Goal: Task Accomplishment & Management: Manage account settings

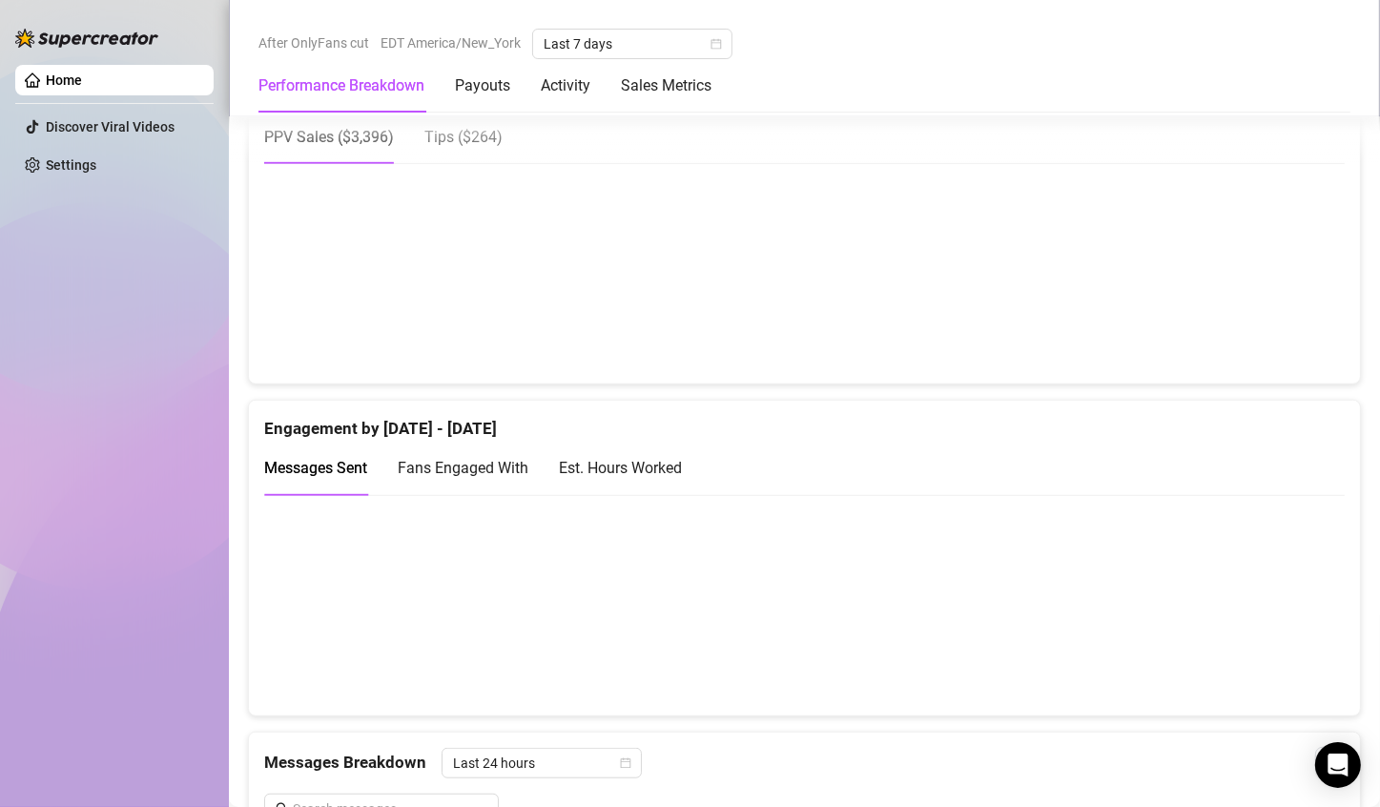
scroll to position [1081, 0]
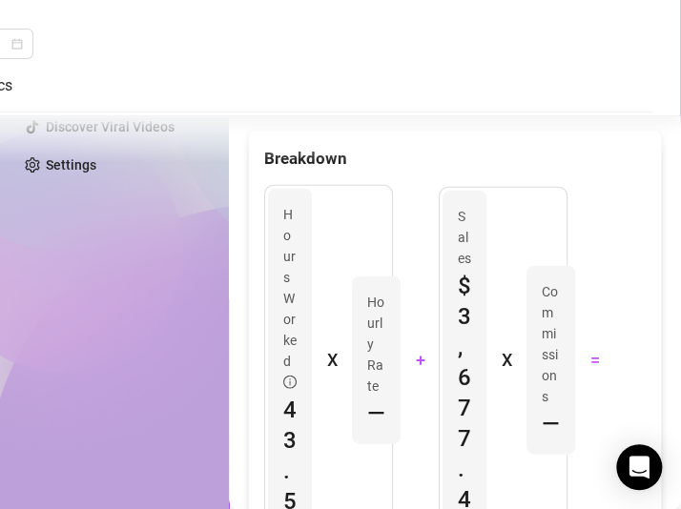
scroll to position [1076, 0]
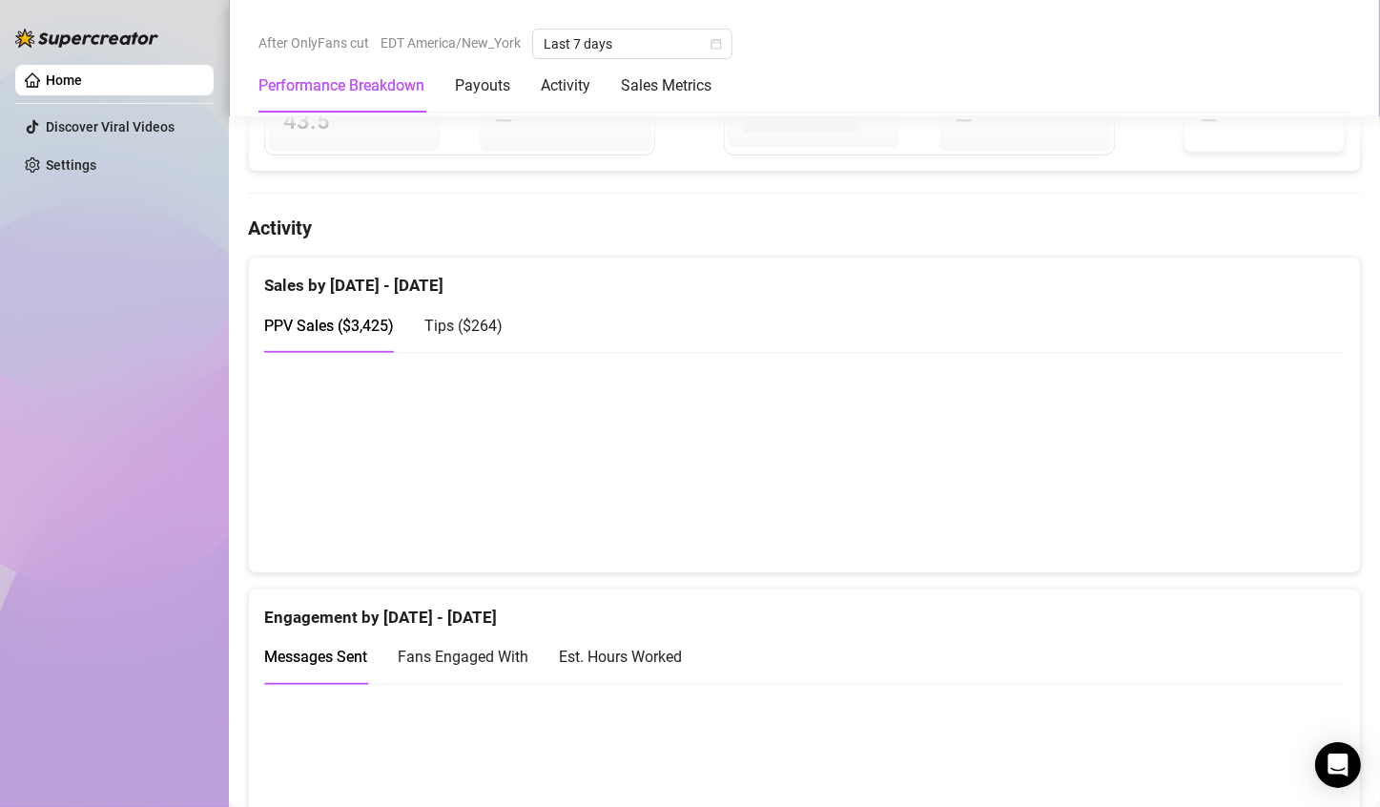
scroll to position [846, 0]
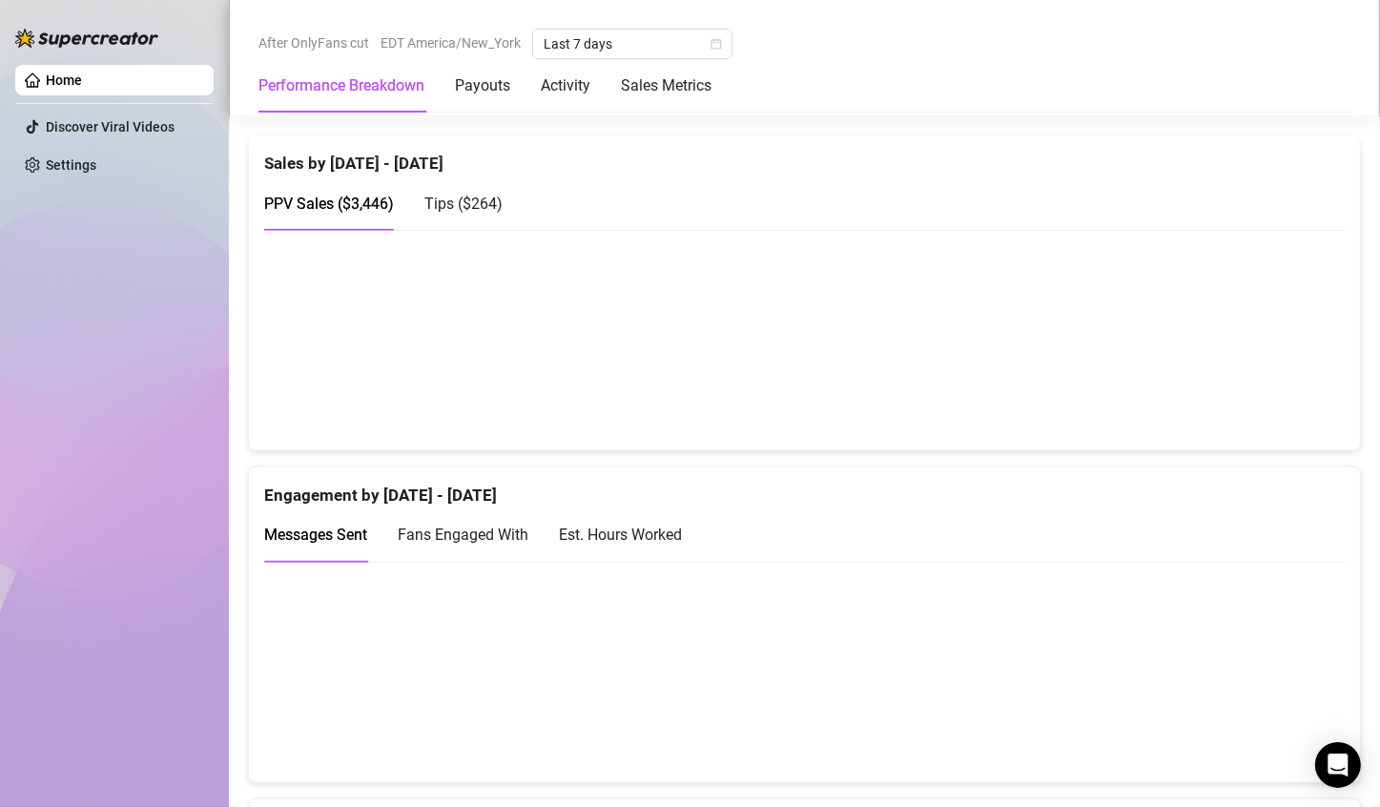
scroll to position [1017, 0]
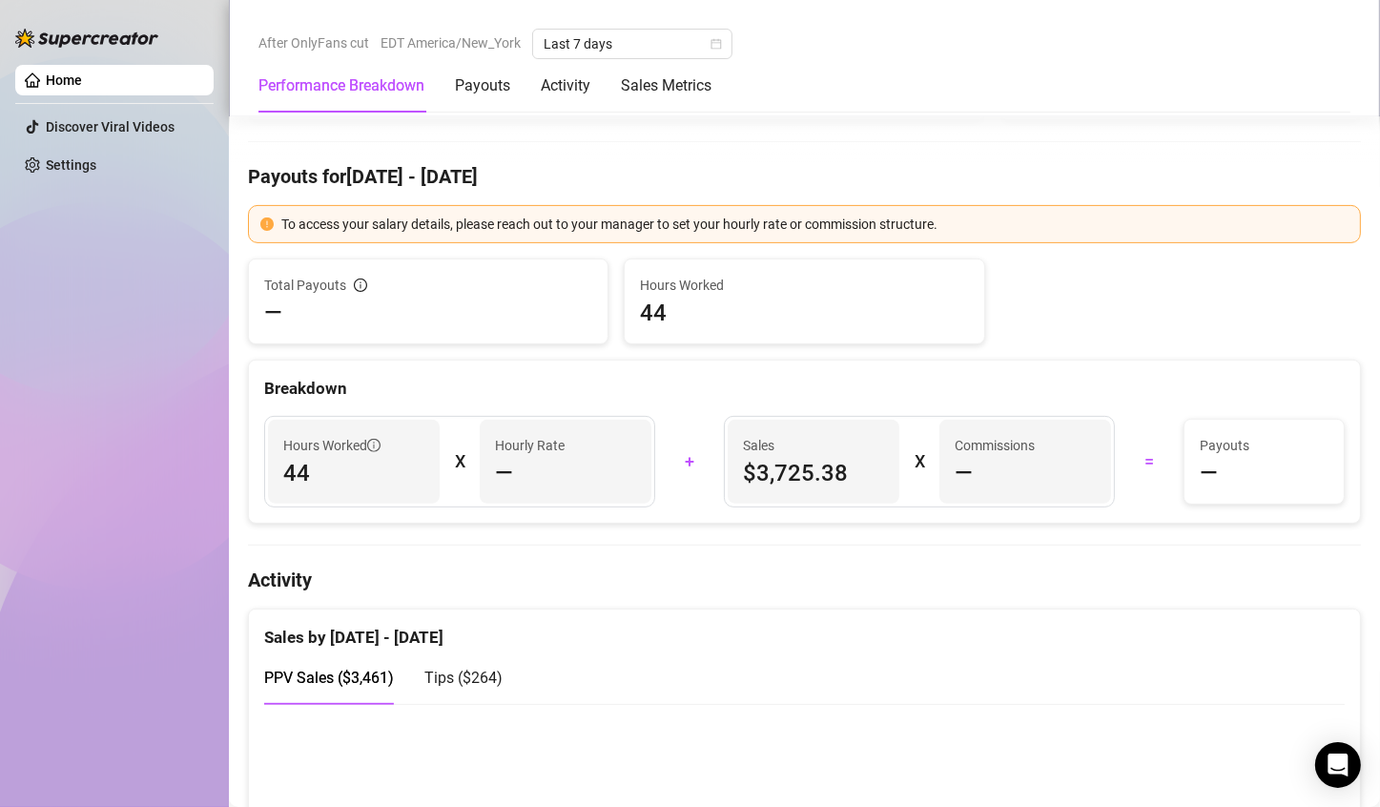
scroll to position [845, 0]
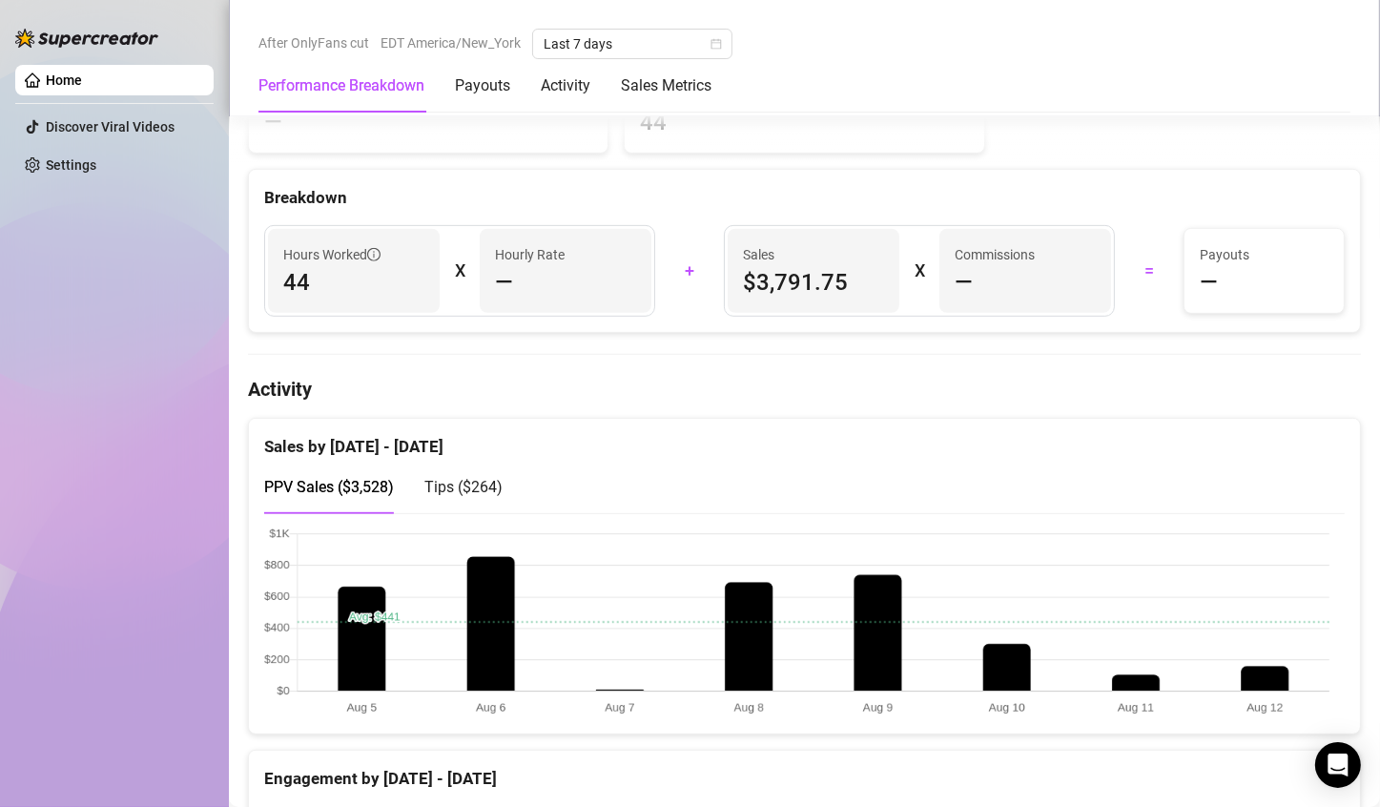
scroll to position [732, 0]
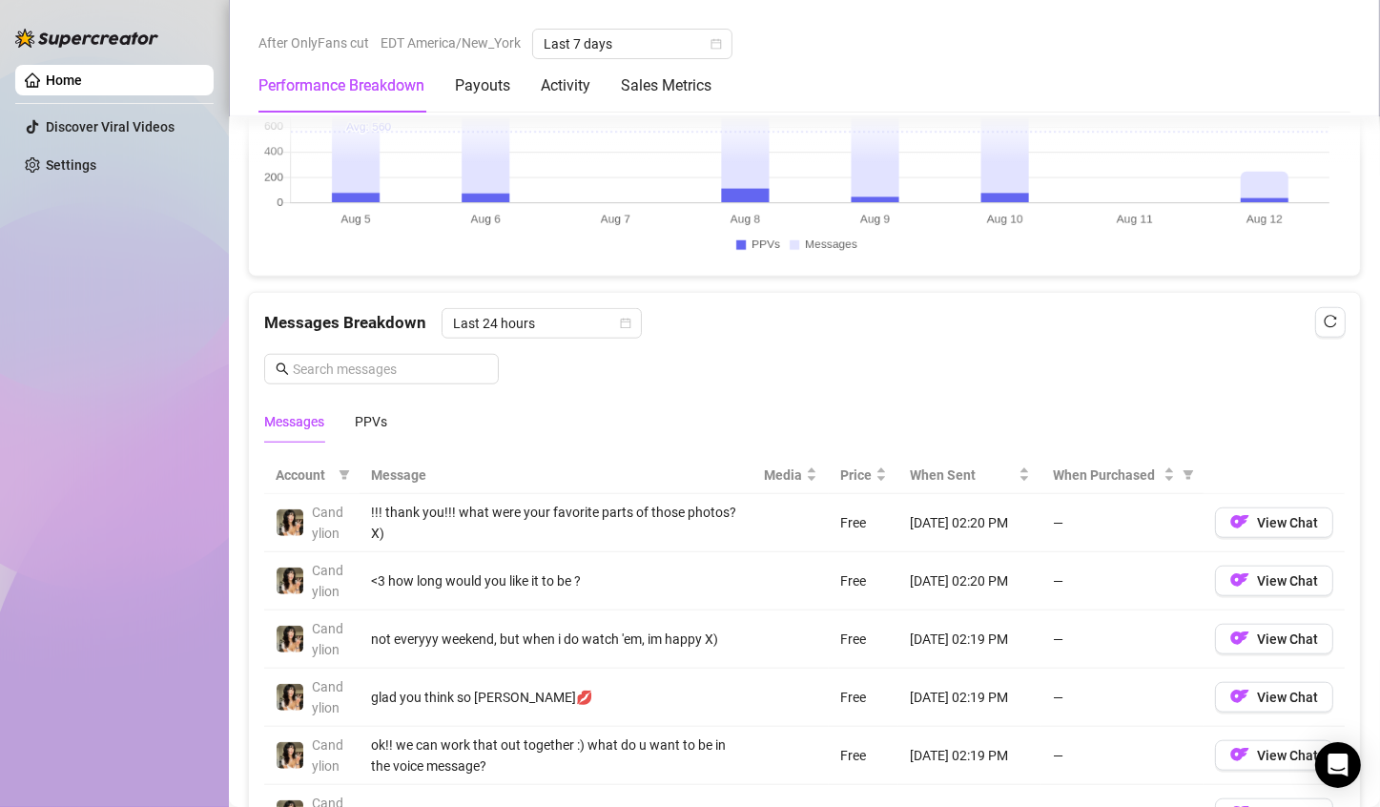
scroll to position [1524, 0]
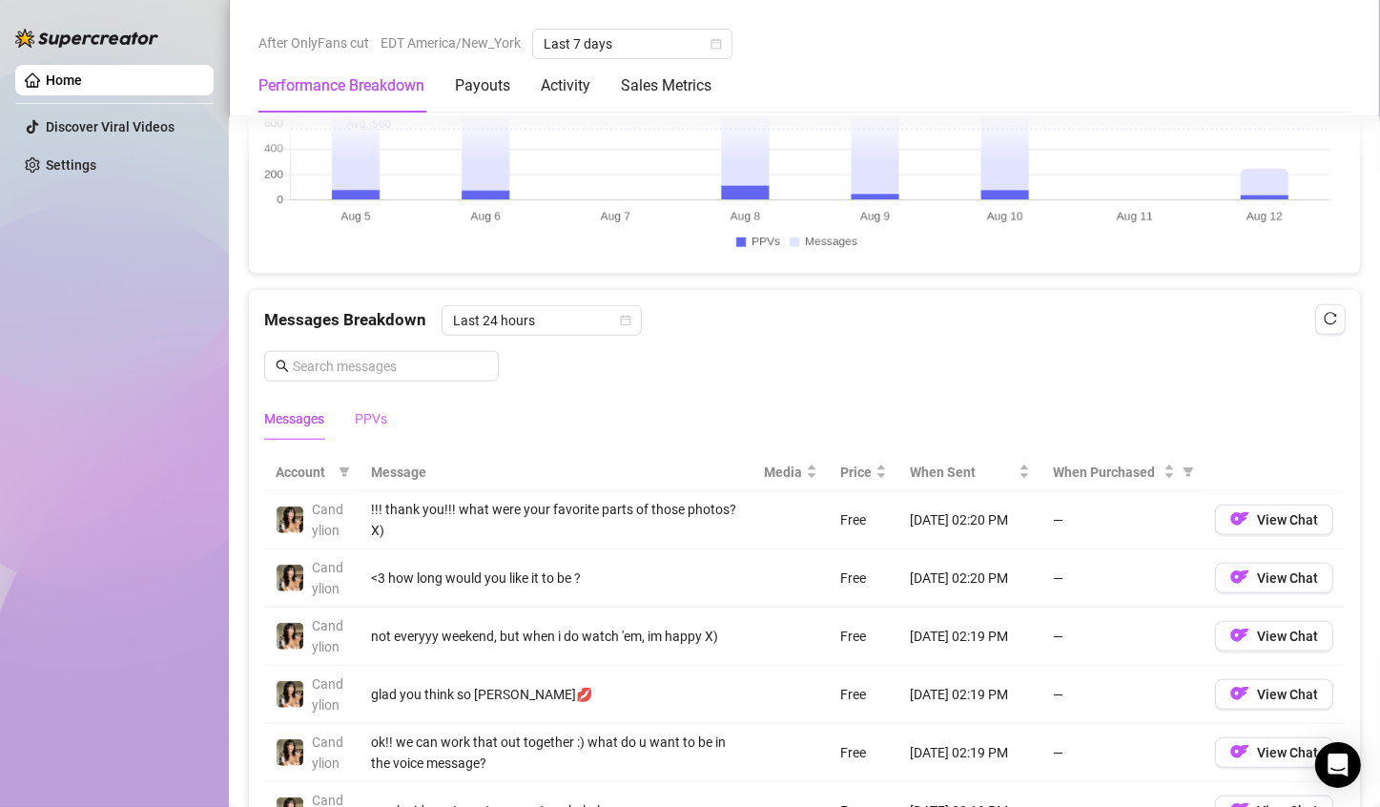
click at [369, 426] on div "PPVs" at bounding box center [371, 419] width 32 height 44
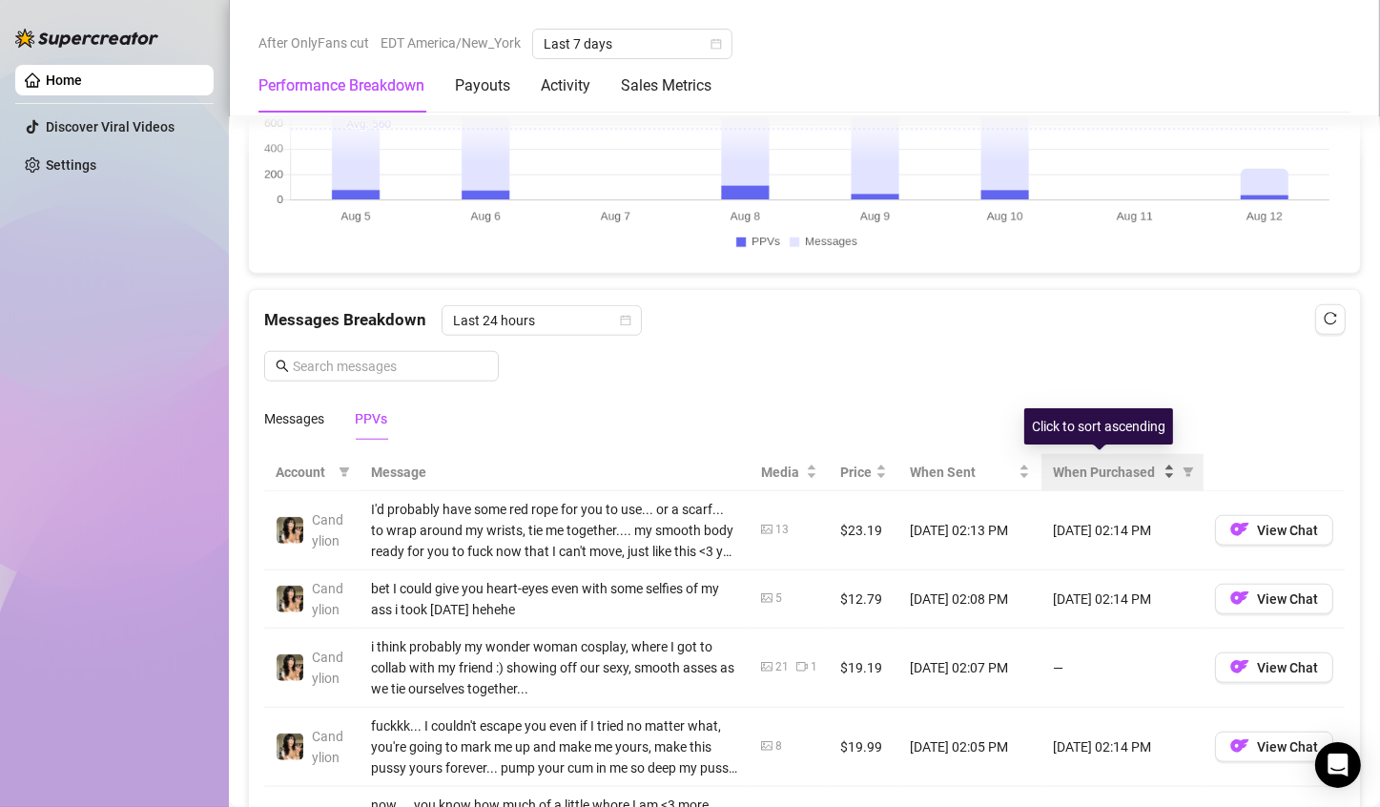
click at [1082, 465] on span "When Purchased" at bounding box center [1106, 472] width 107 height 21
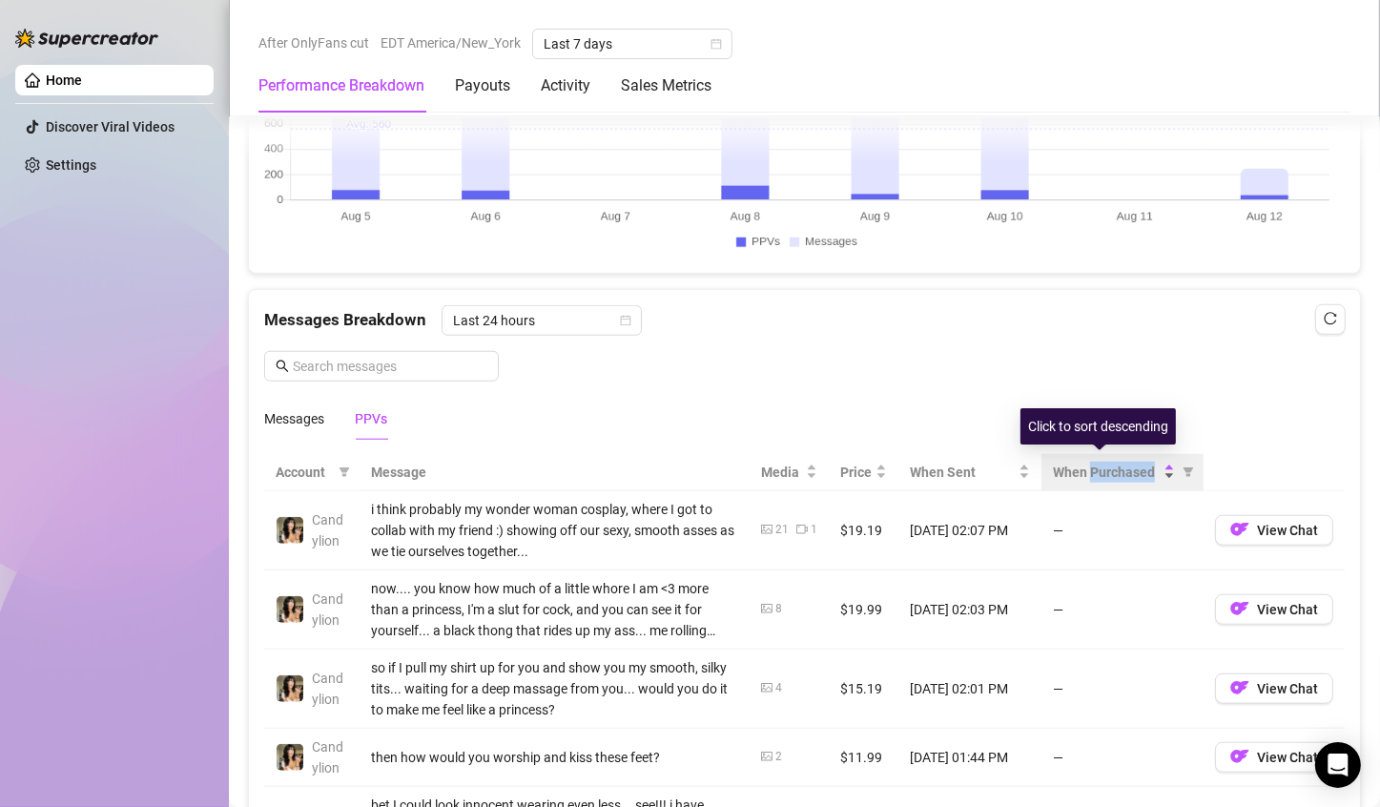
click at [1082, 465] on span "When Purchased" at bounding box center [1106, 472] width 107 height 21
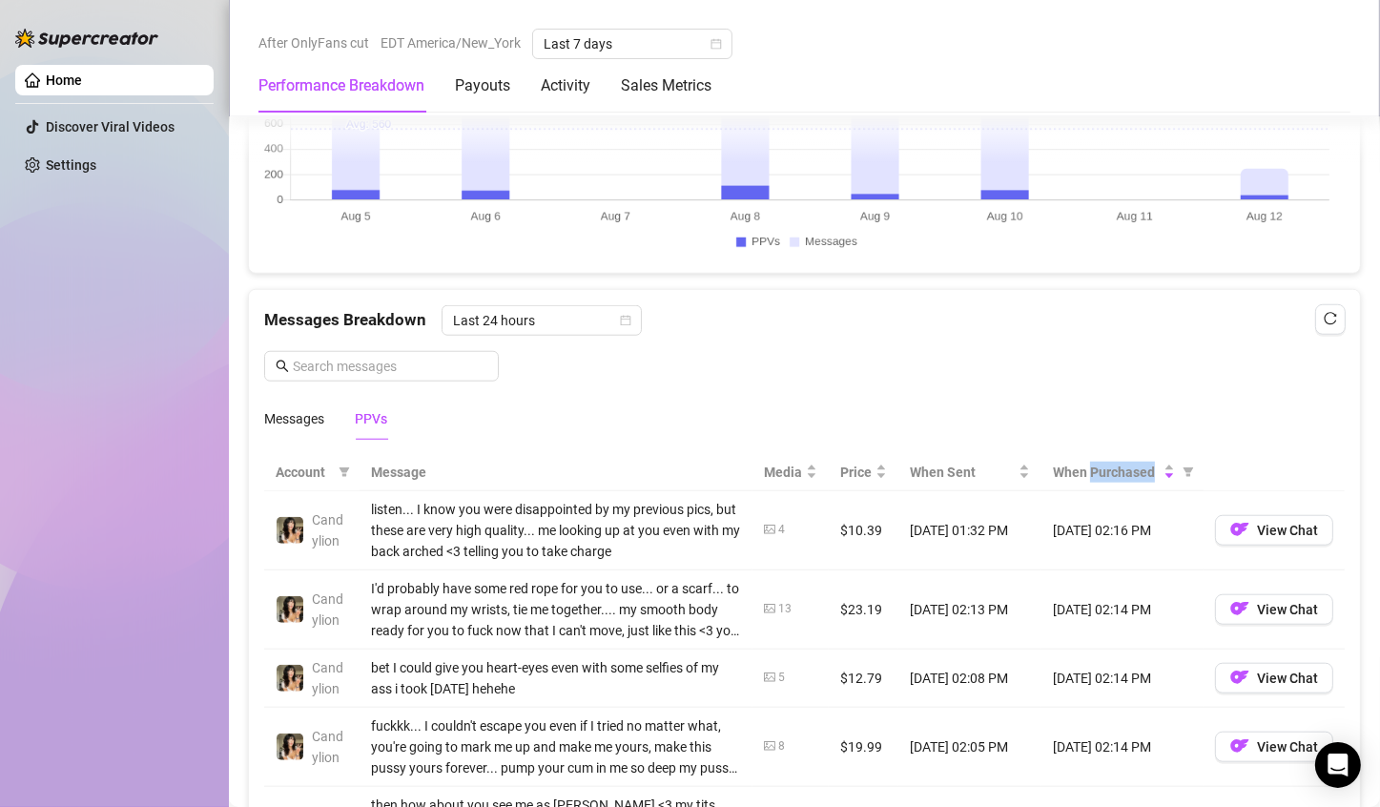
scroll to position [1636, 0]
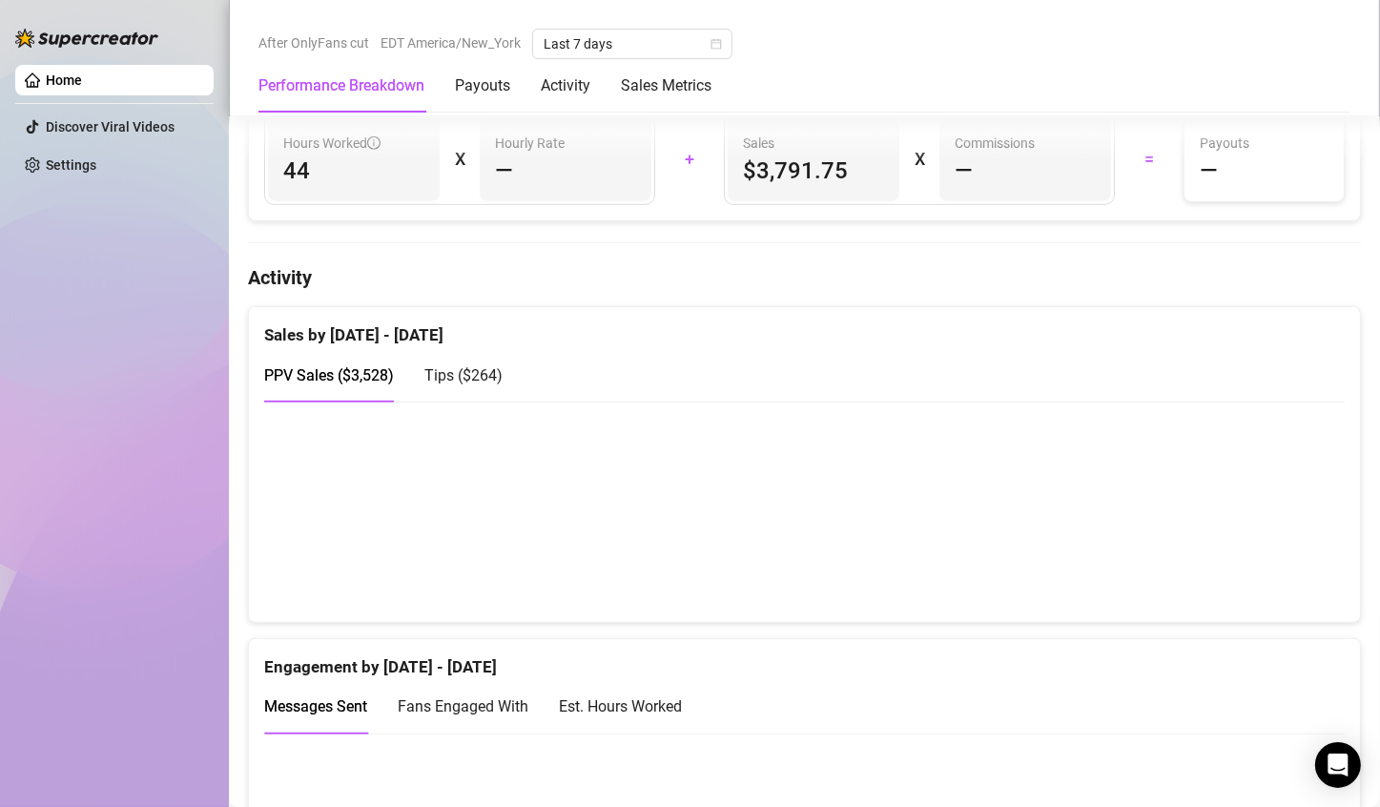
scroll to position [851, 0]
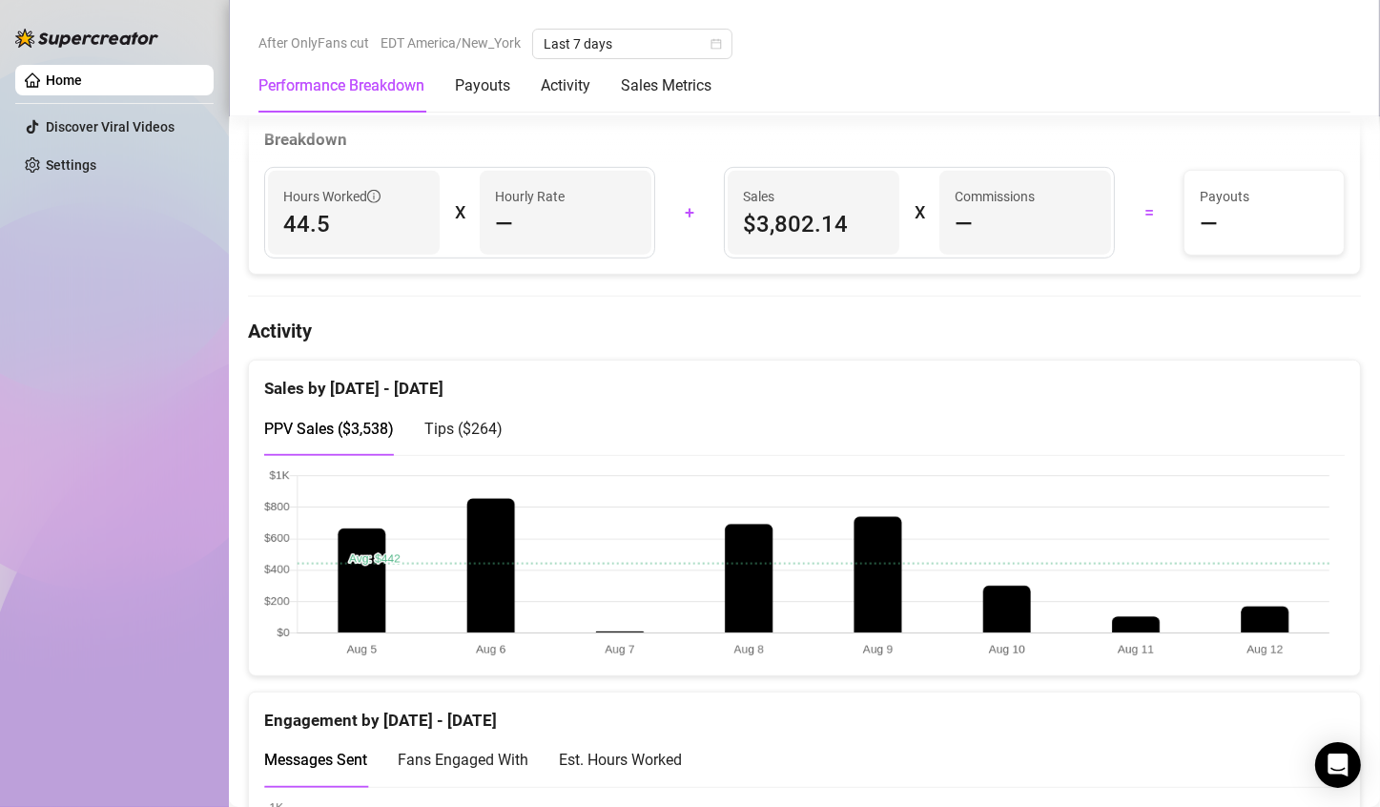
scroll to position [791, 0]
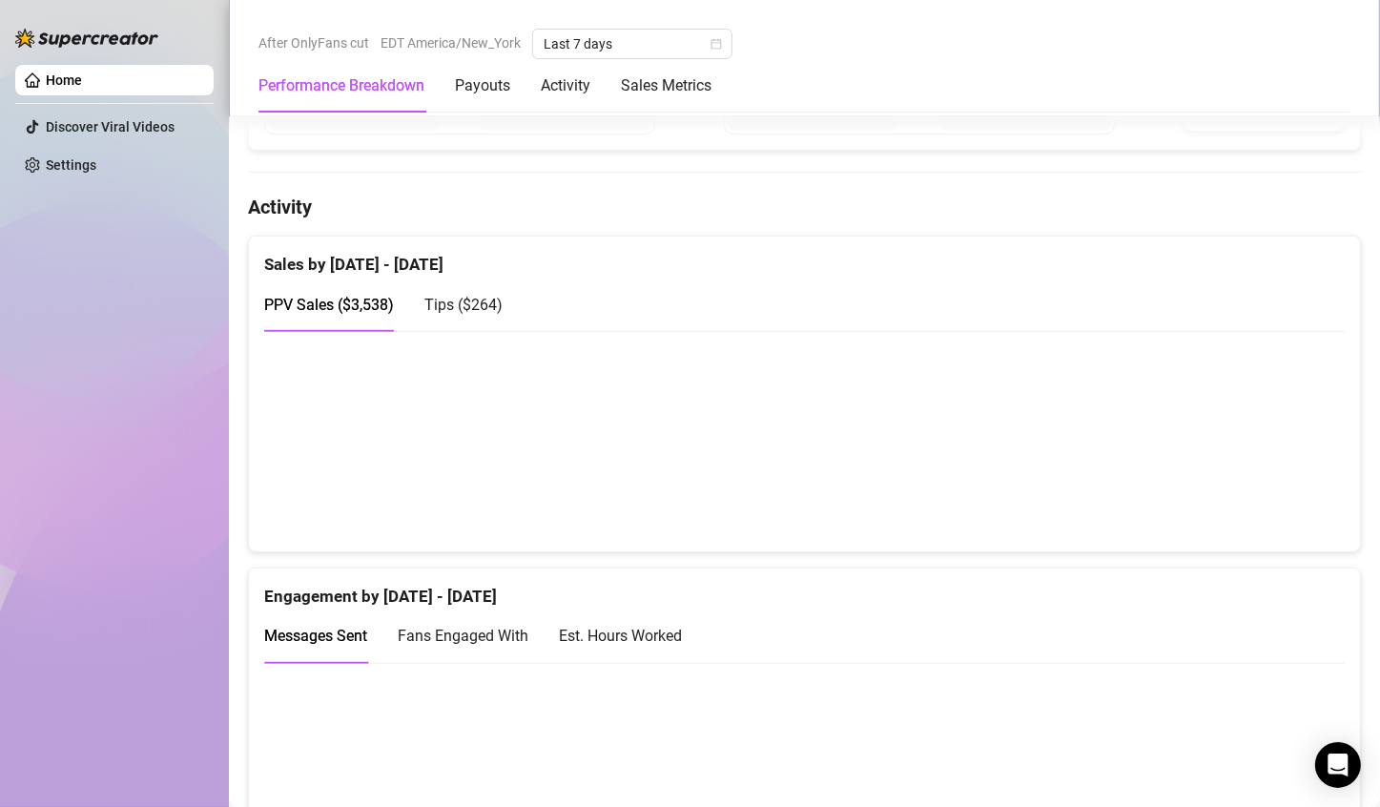
scroll to position [918, 0]
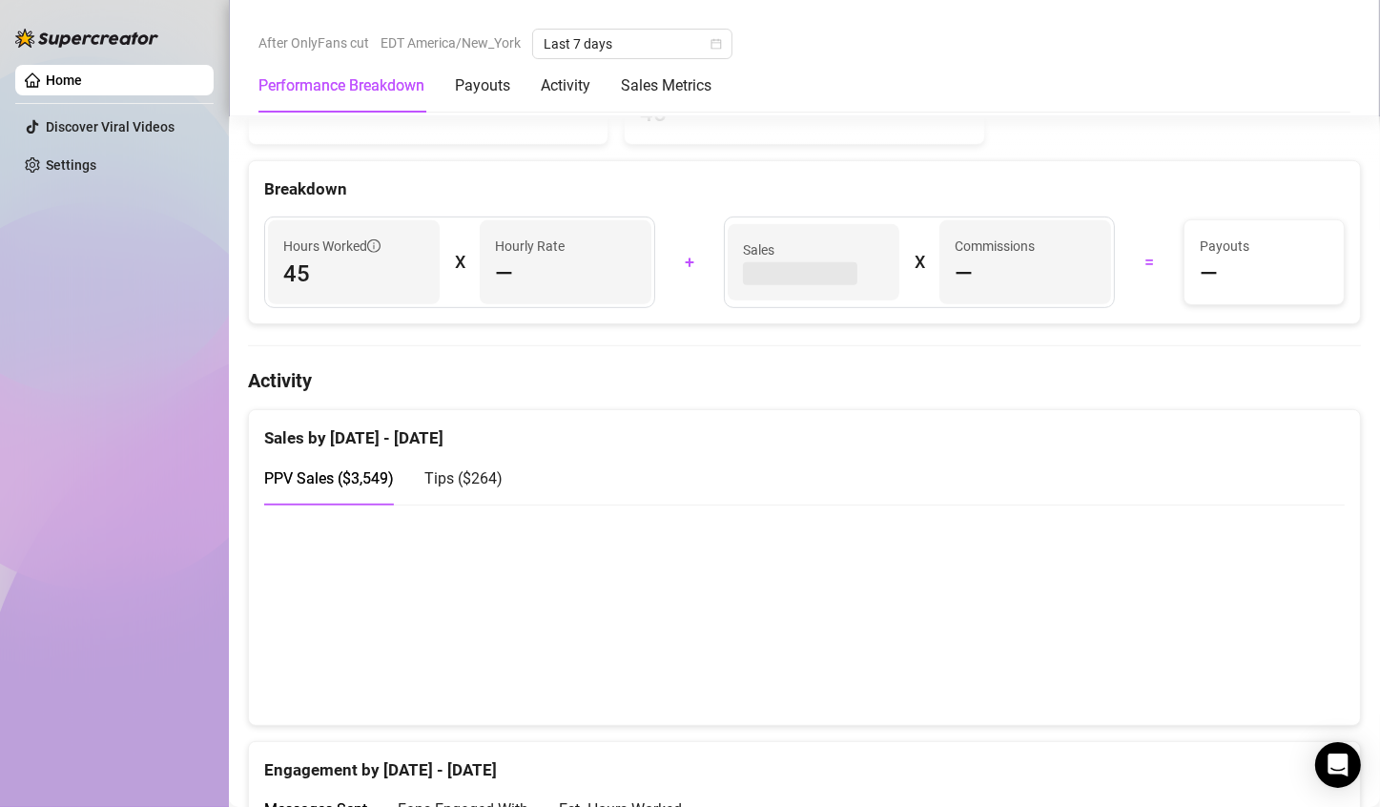
scroll to position [761, 0]
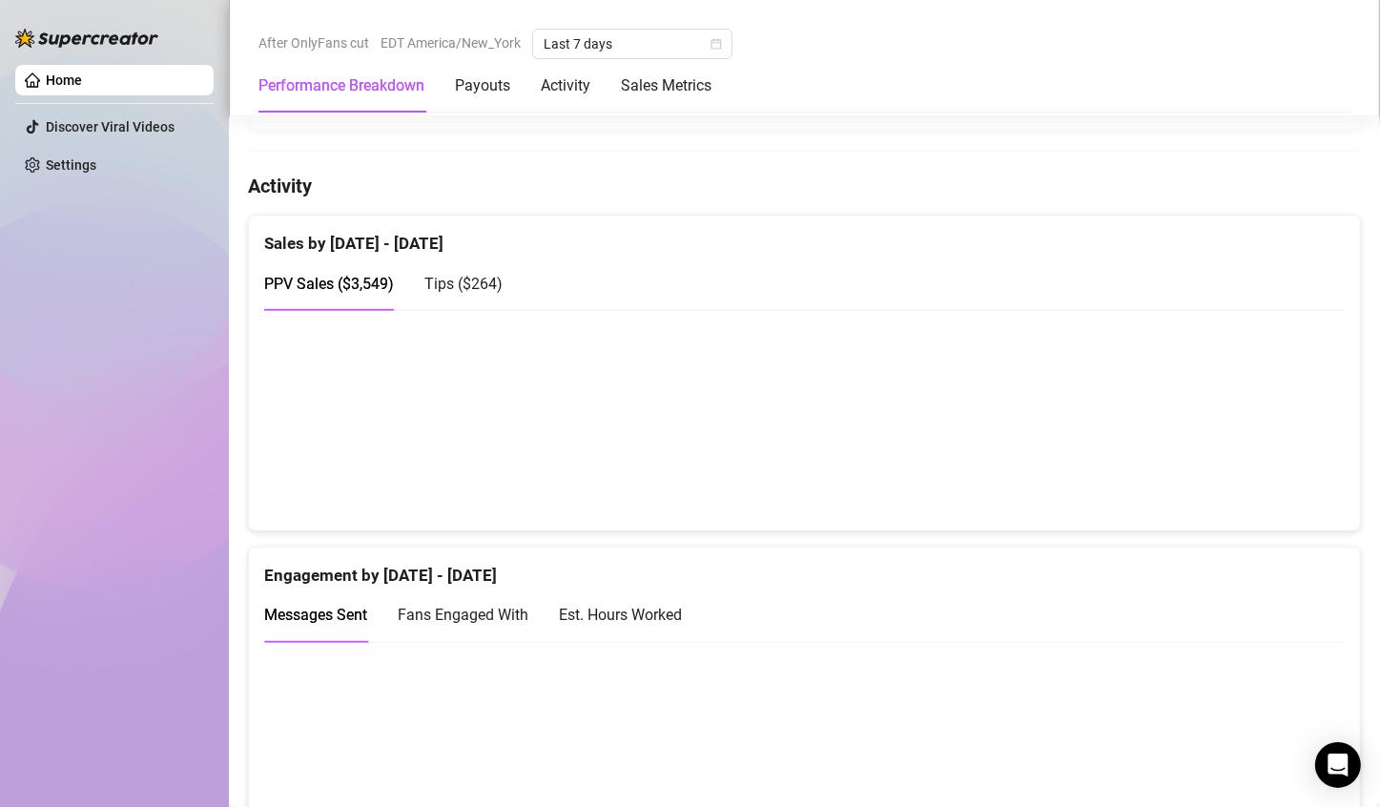
scroll to position [1013, 0]
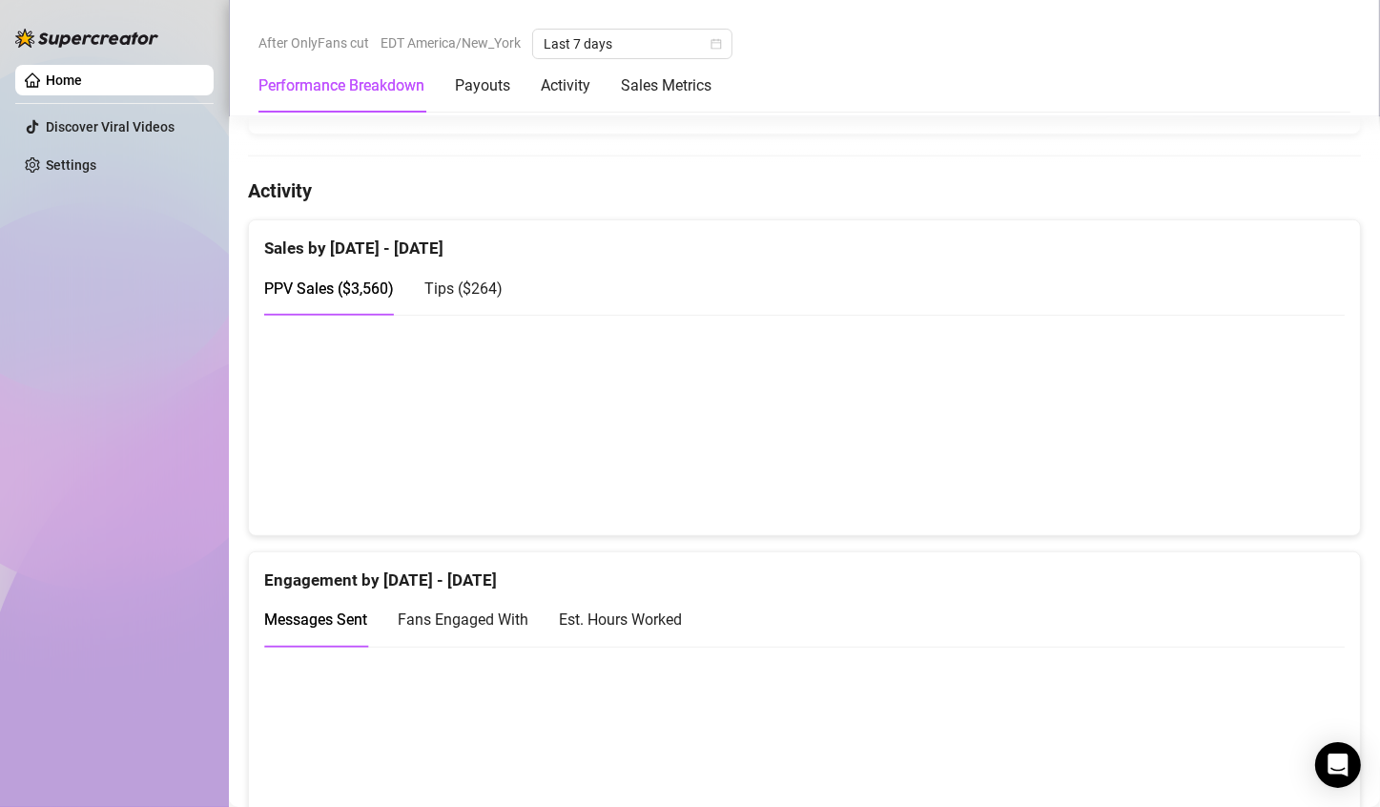
scroll to position [969, 0]
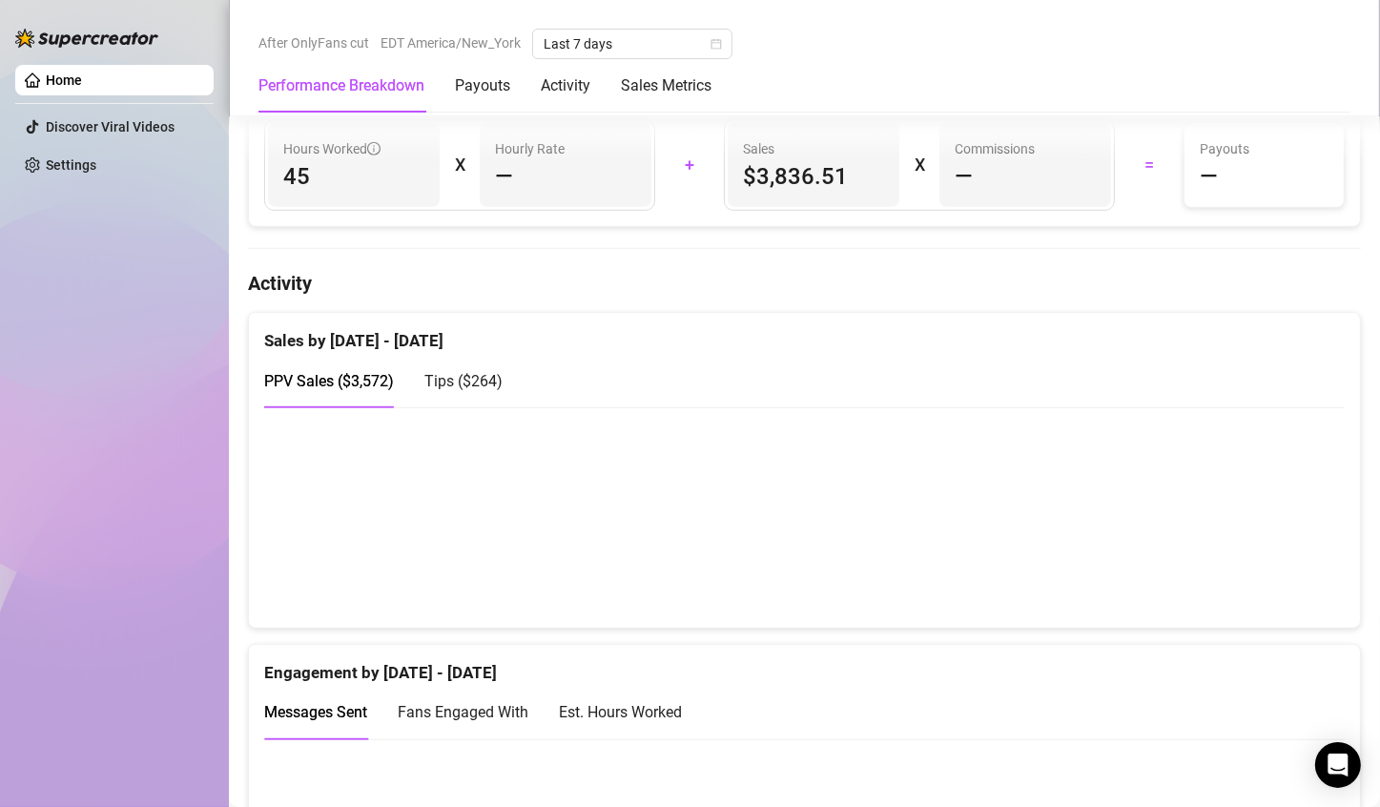
scroll to position [841, 0]
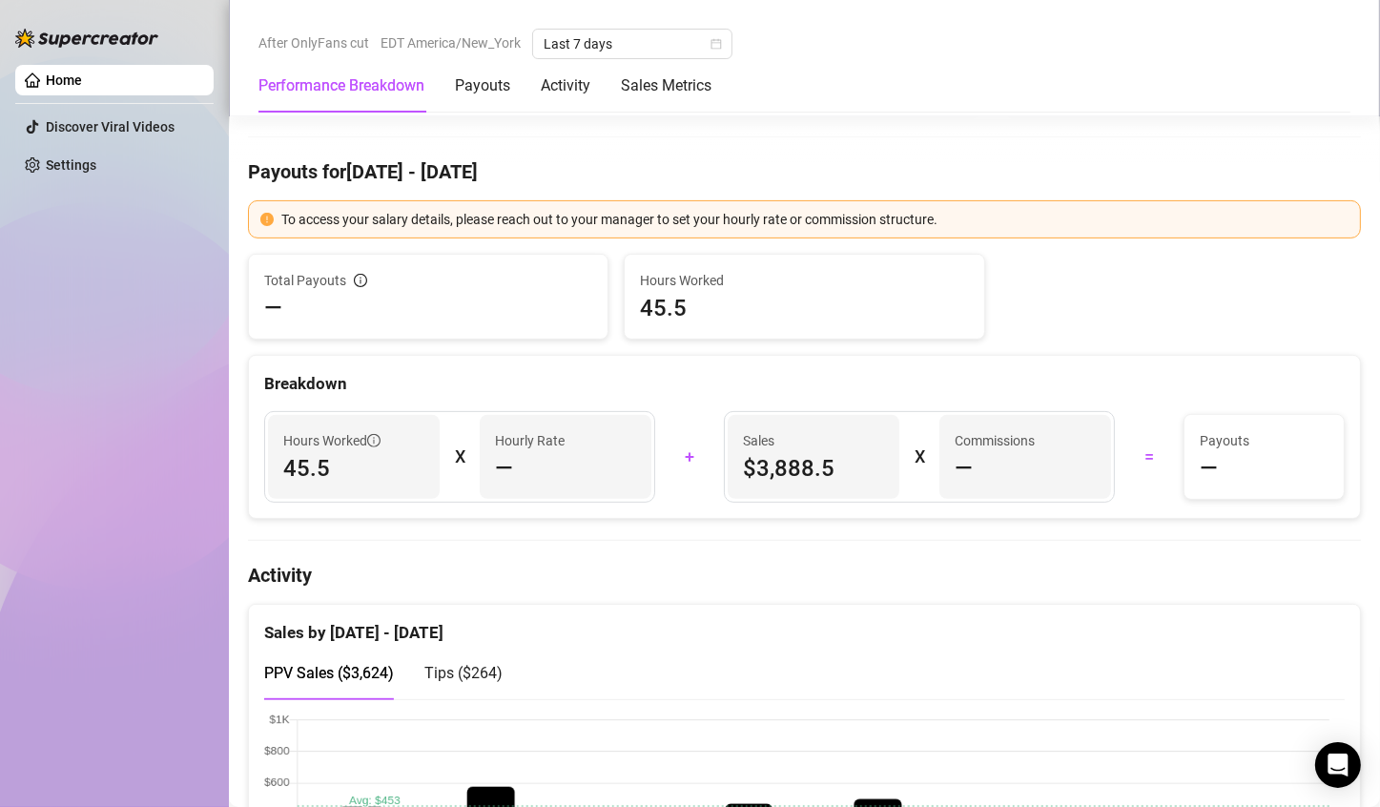
scroll to position [910, 0]
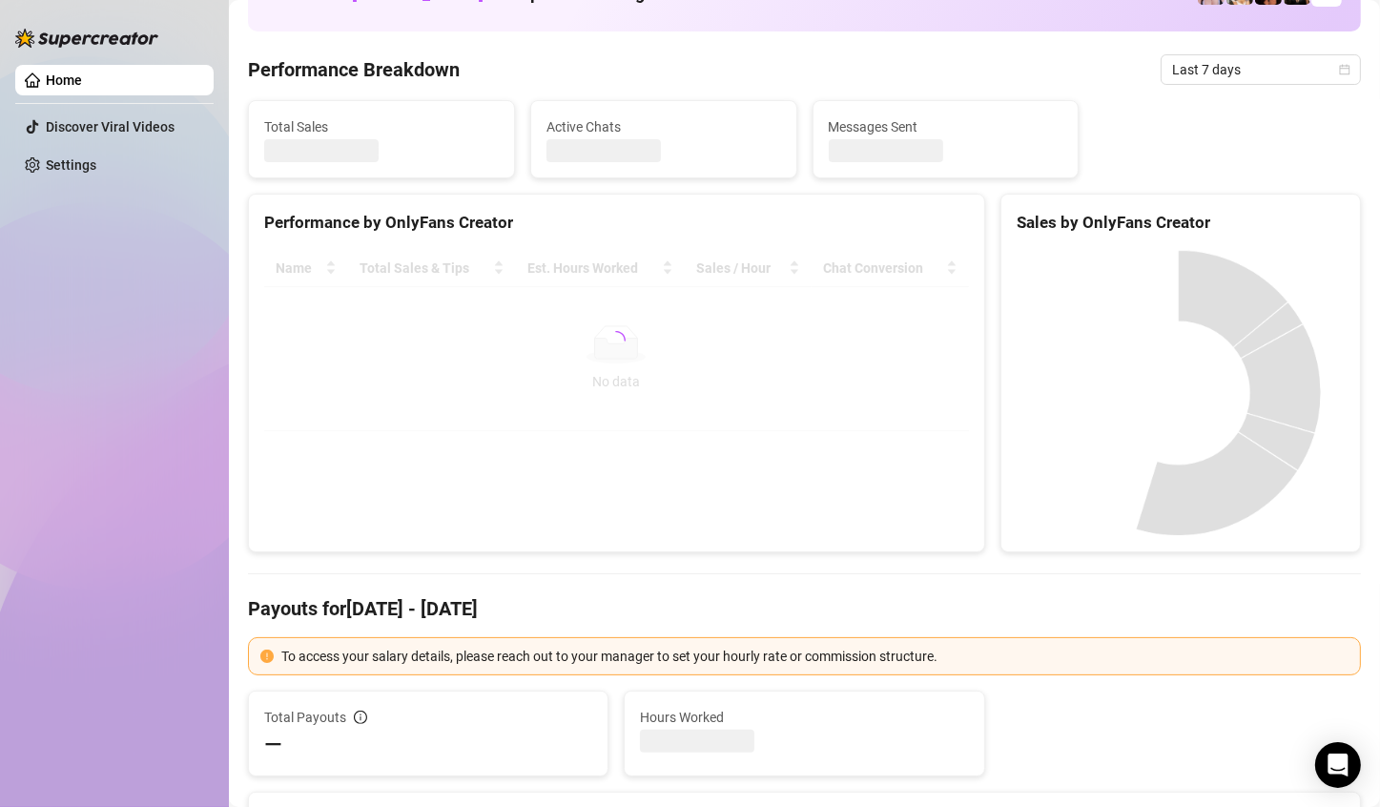
scroll to position [145, 0]
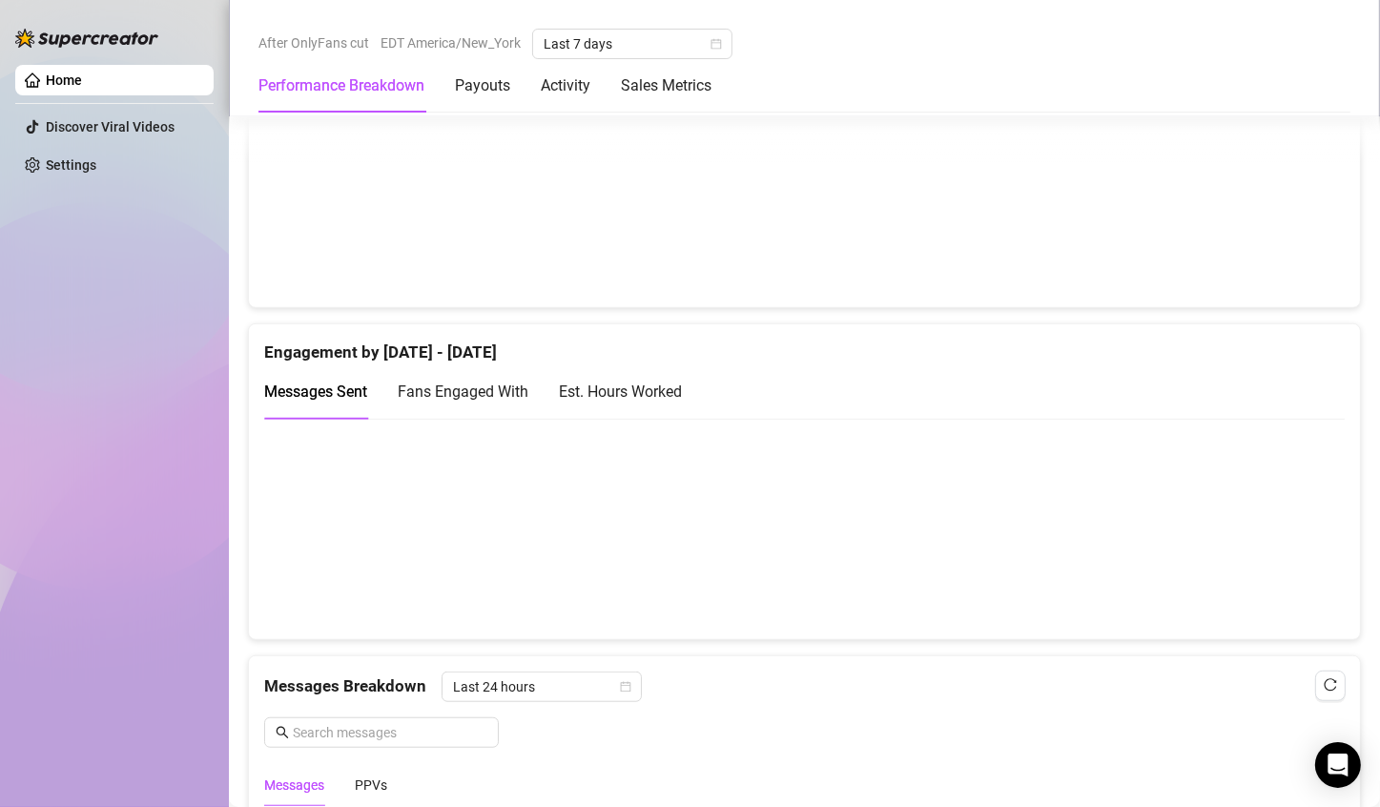
scroll to position [990, 0]
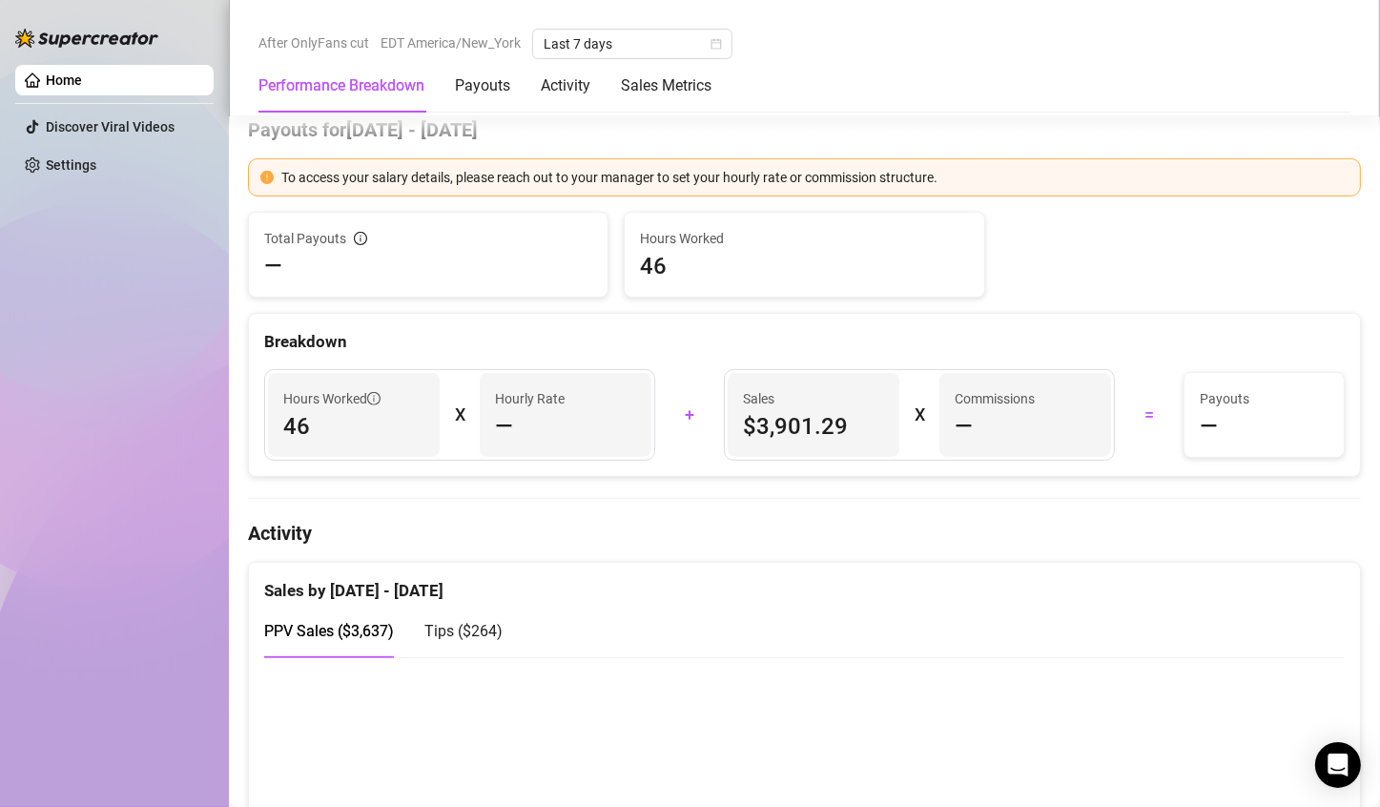
scroll to position [990, 0]
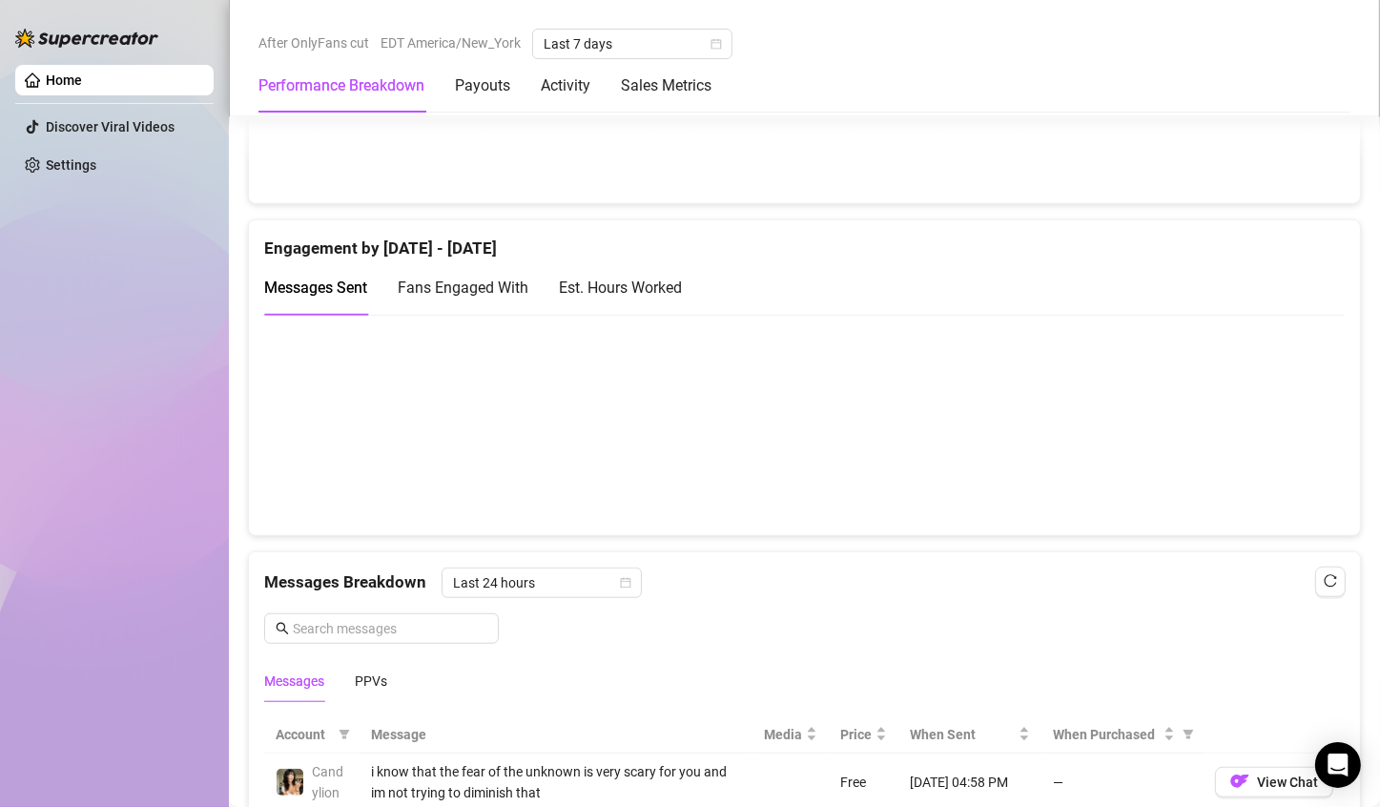
scroll to position [1118, 0]
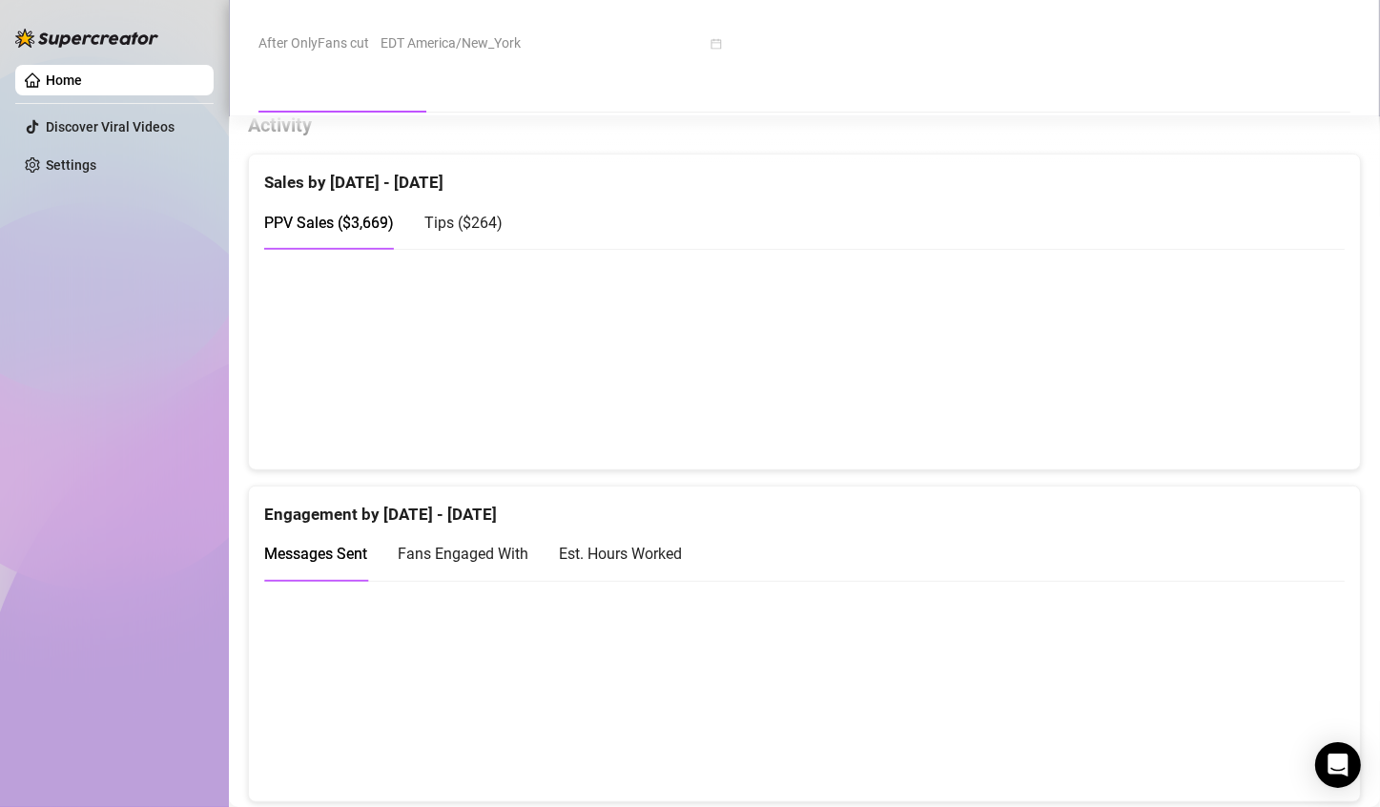
scroll to position [1043, 0]
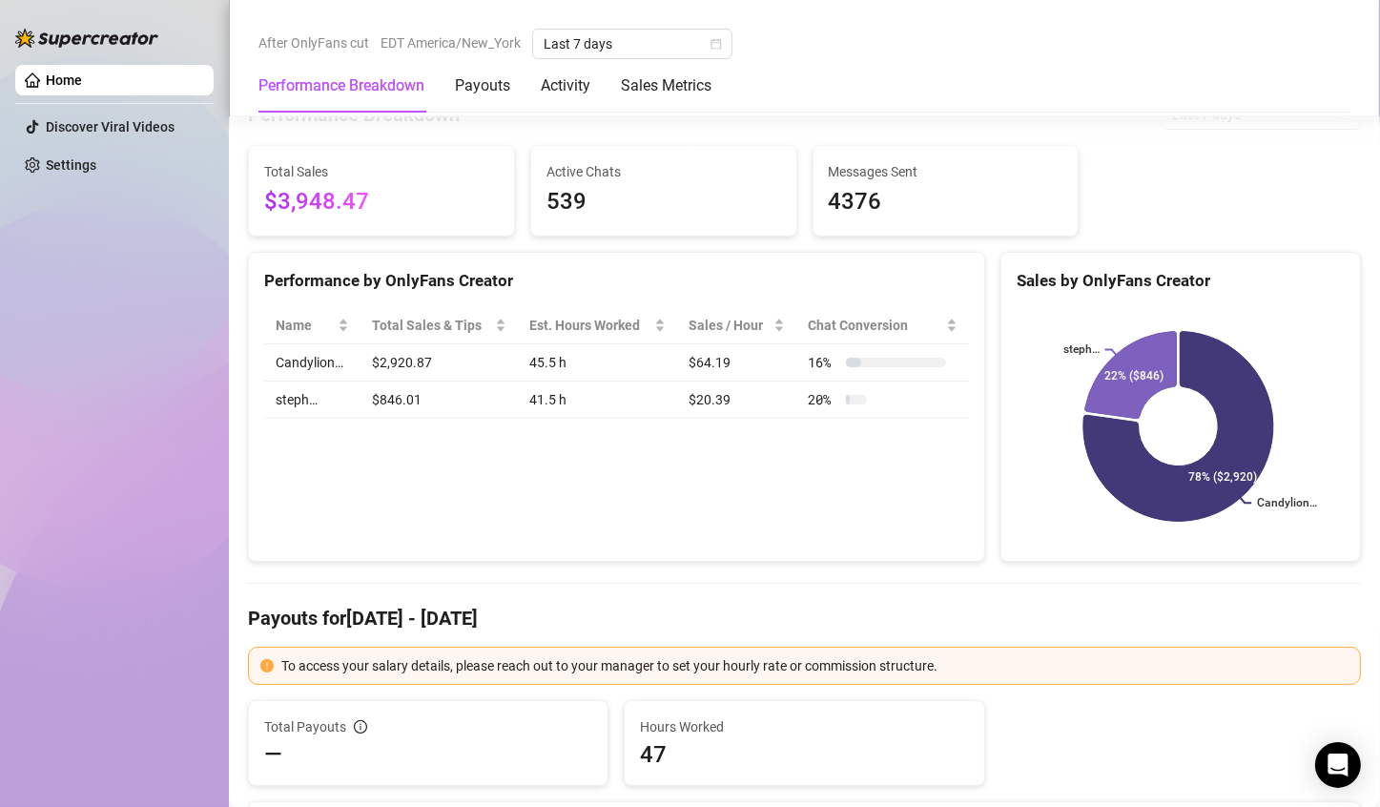
scroll to position [692, 0]
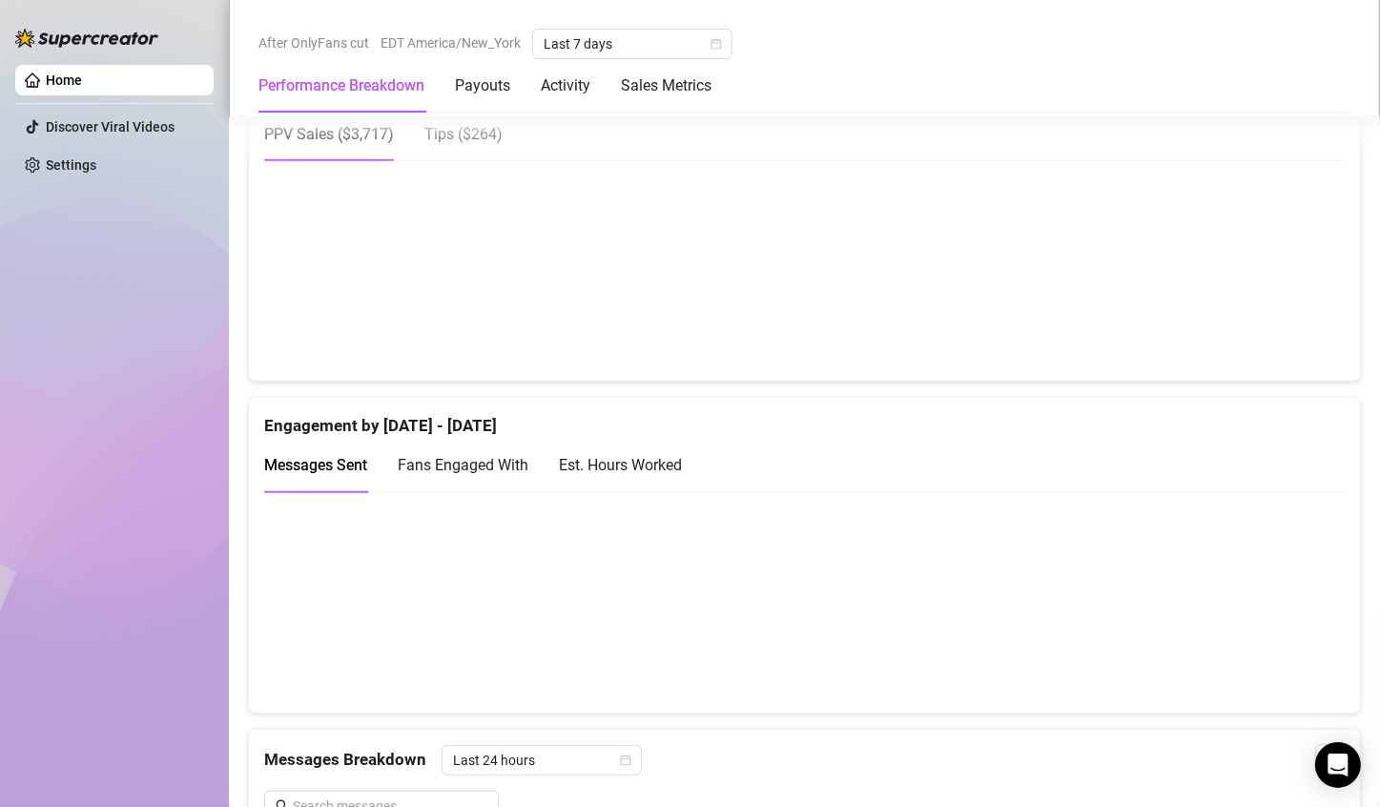
scroll to position [1062, 0]
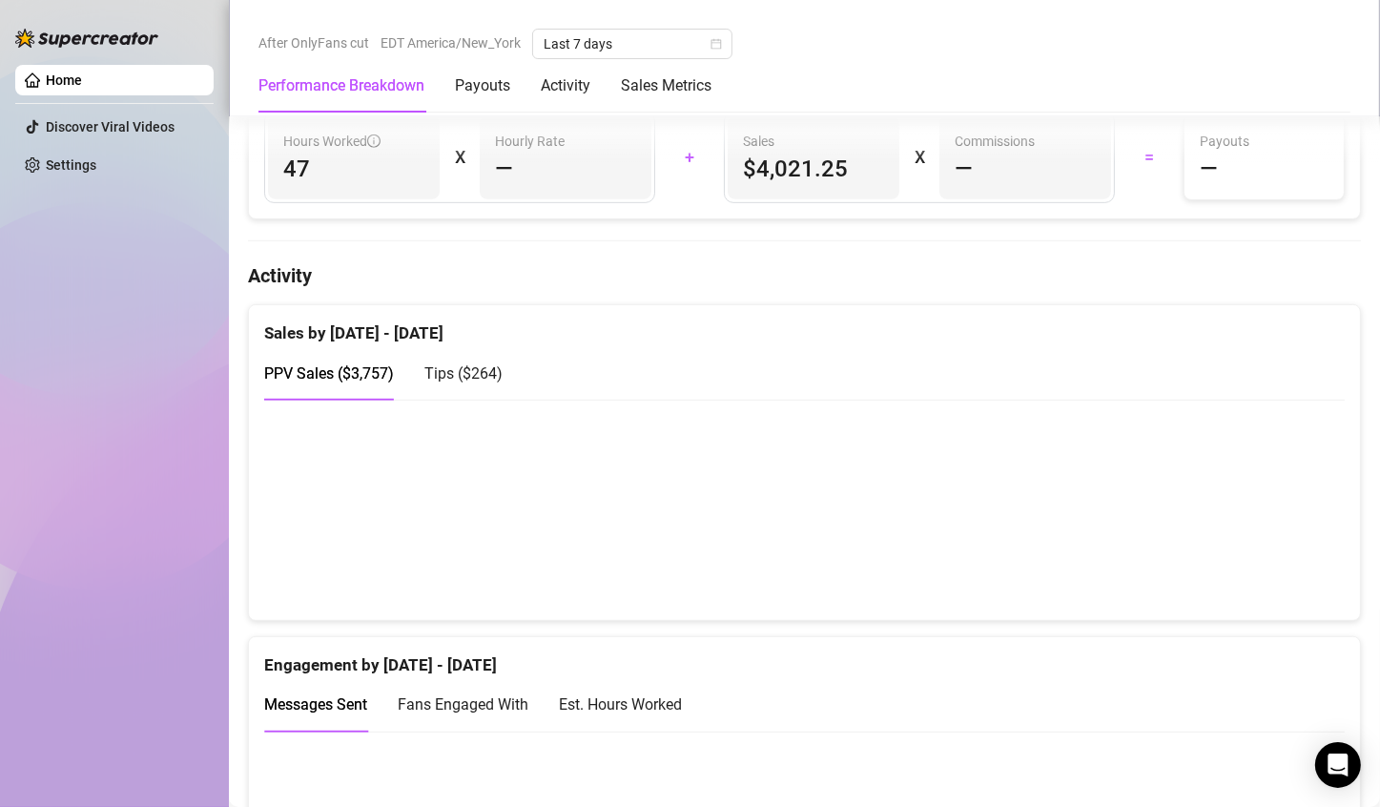
scroll to position [860, 0]
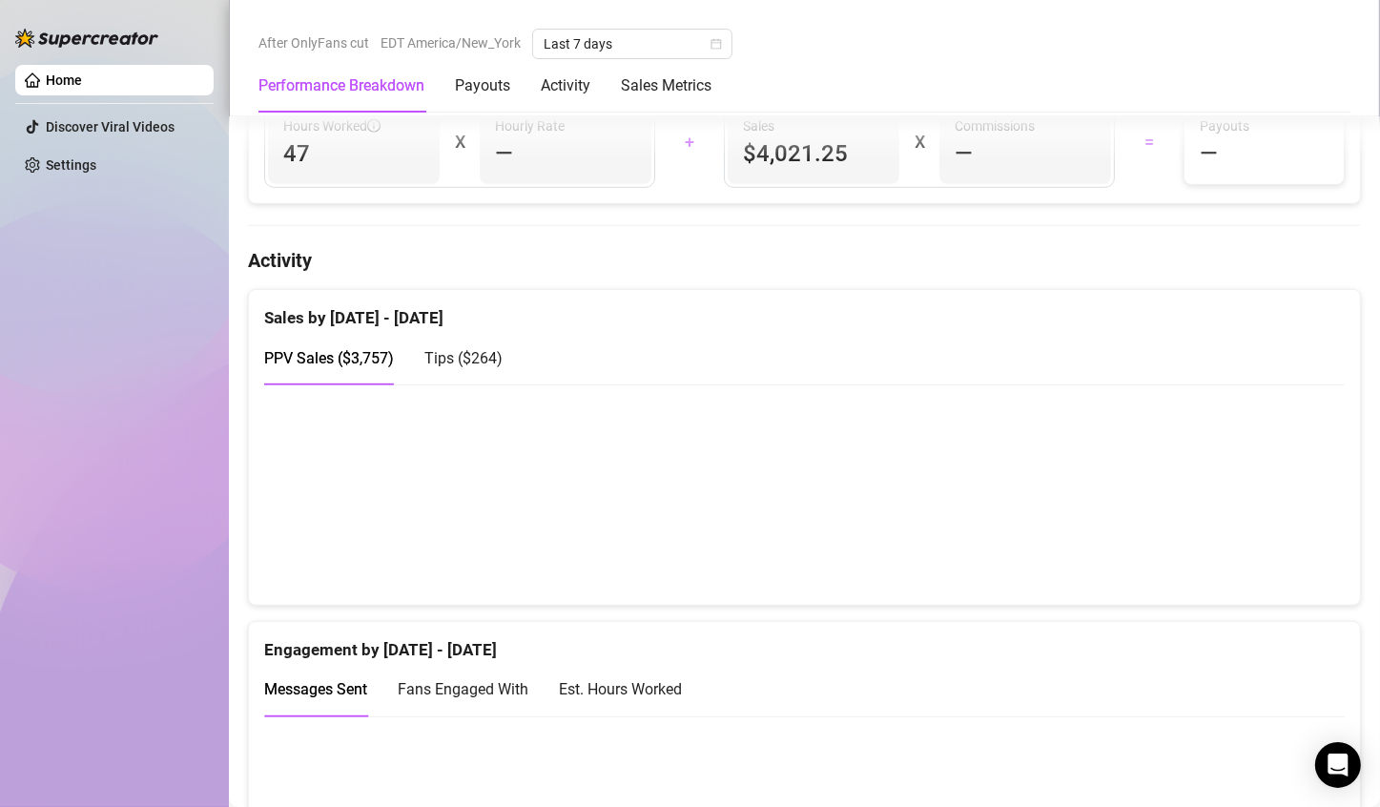
click at [1007, 550] on canvas at bounding box center [796, 494] width 1065 height 191
click at [1255, 544] on canvas at bounding box center [796, 494] width 1065 height 191
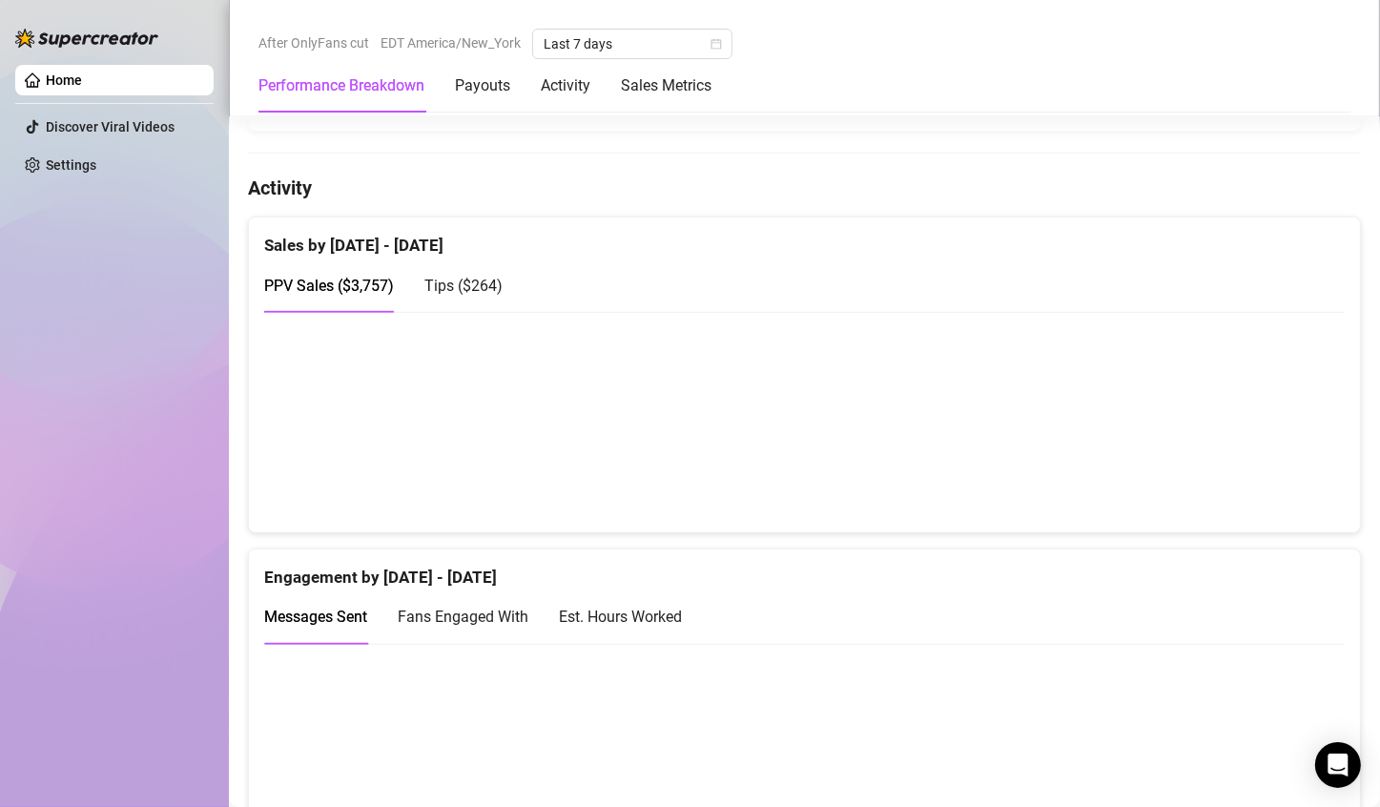
scroll to position [32, 0]
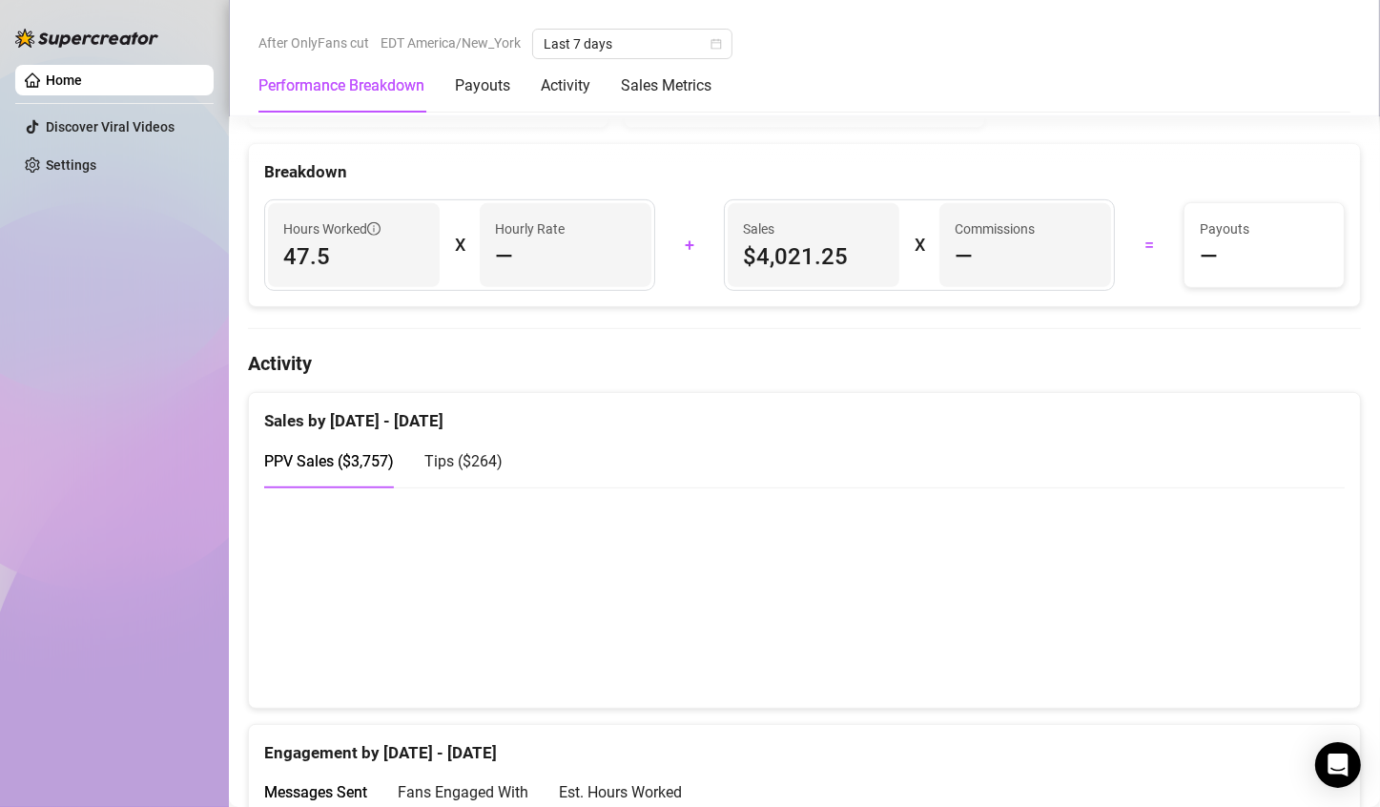
scroll to position [759, 0]
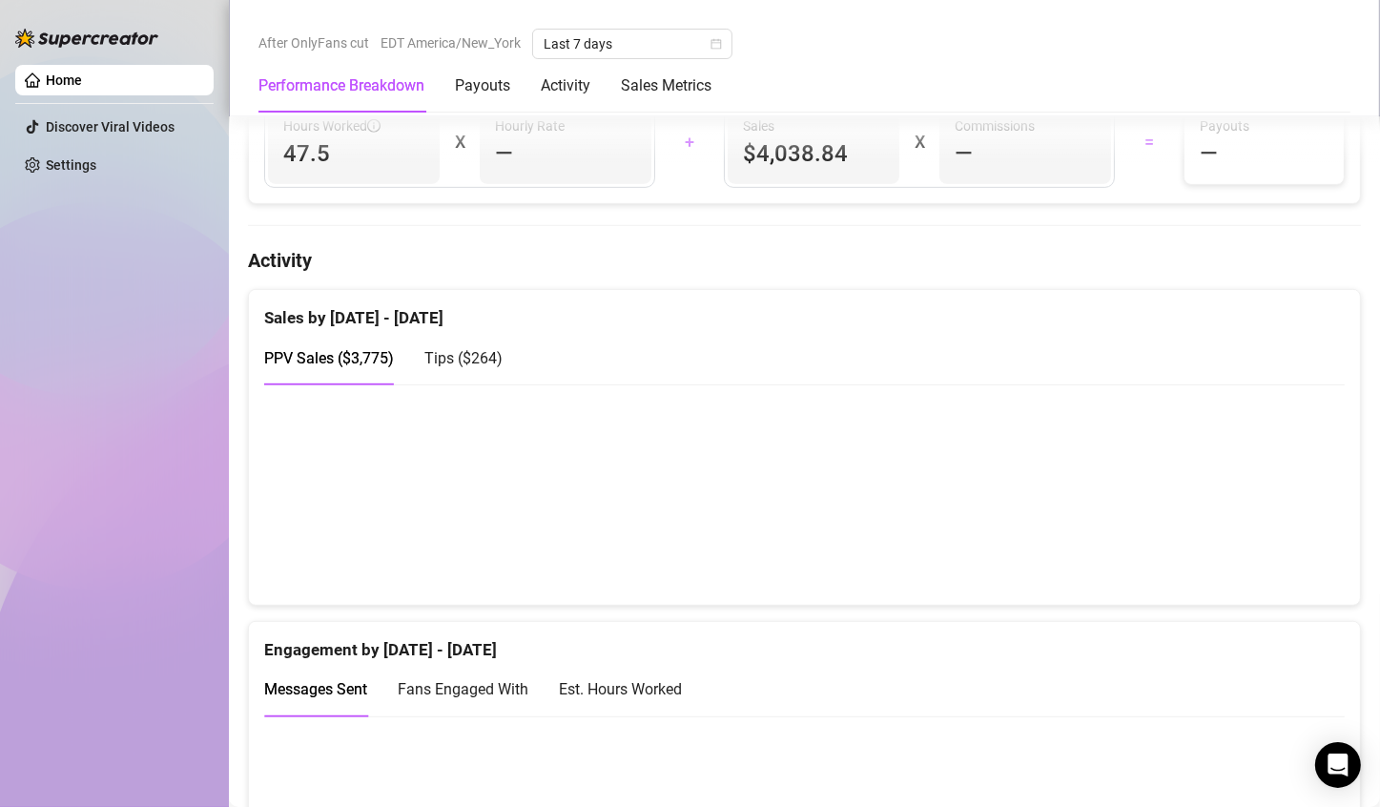
scroll to position [861, 0]
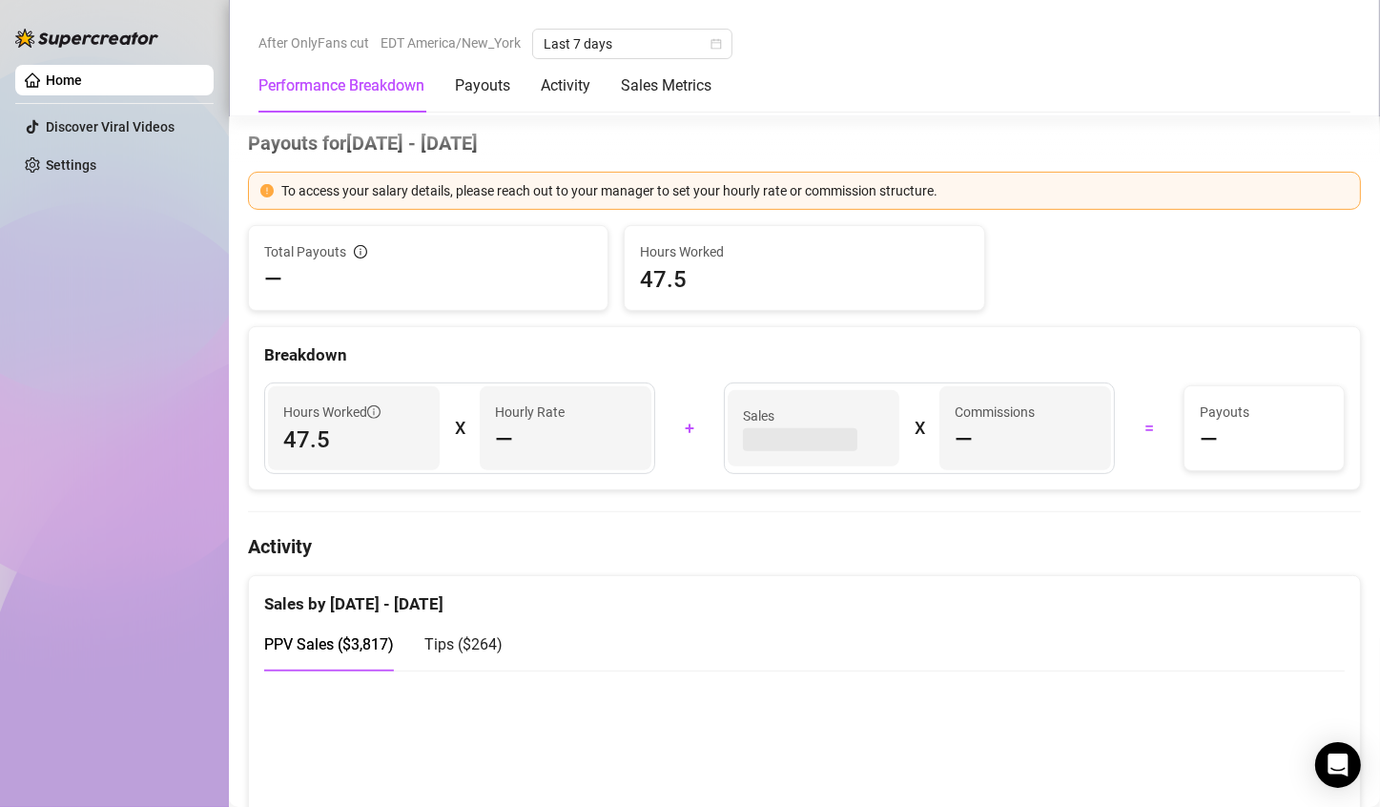
scroll to position [866, 0]
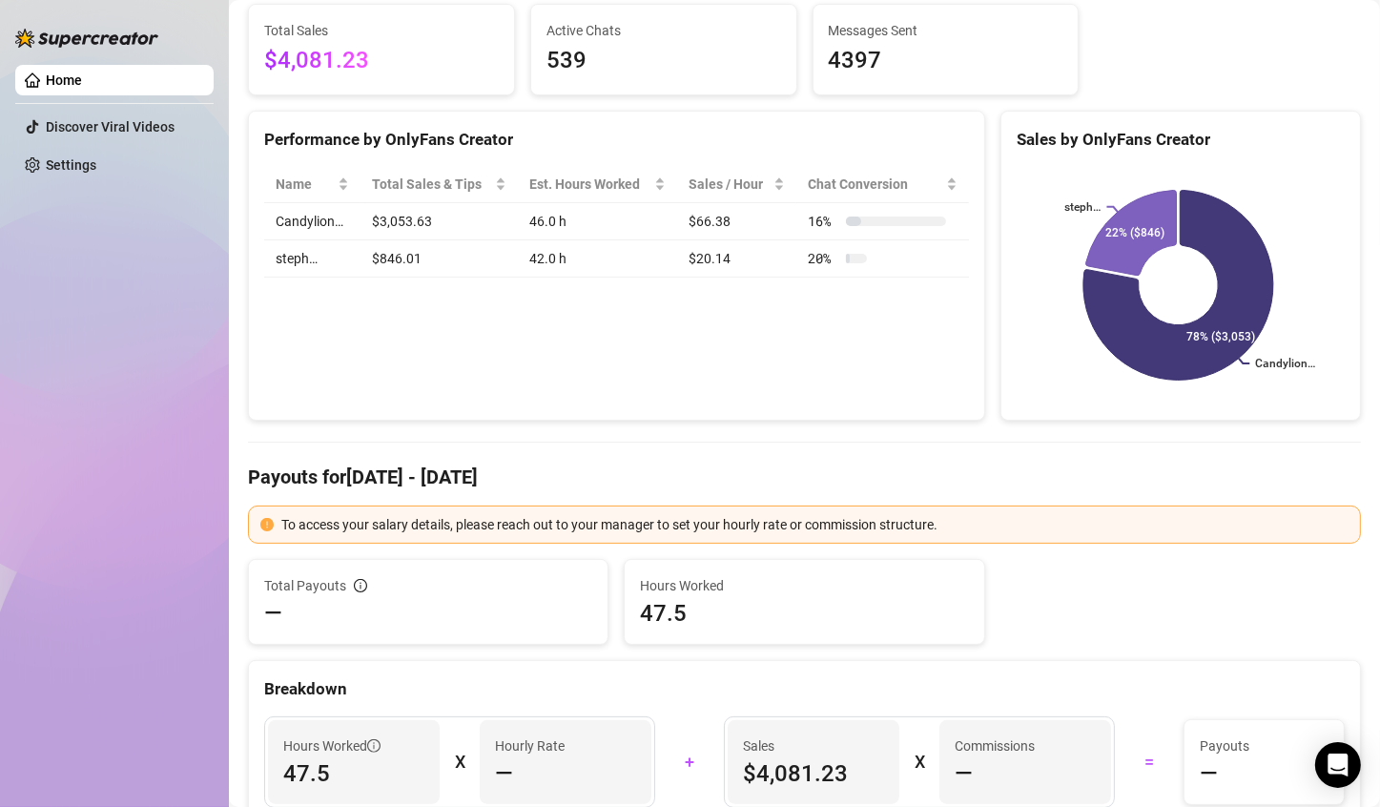
scroll to position [670, 0]
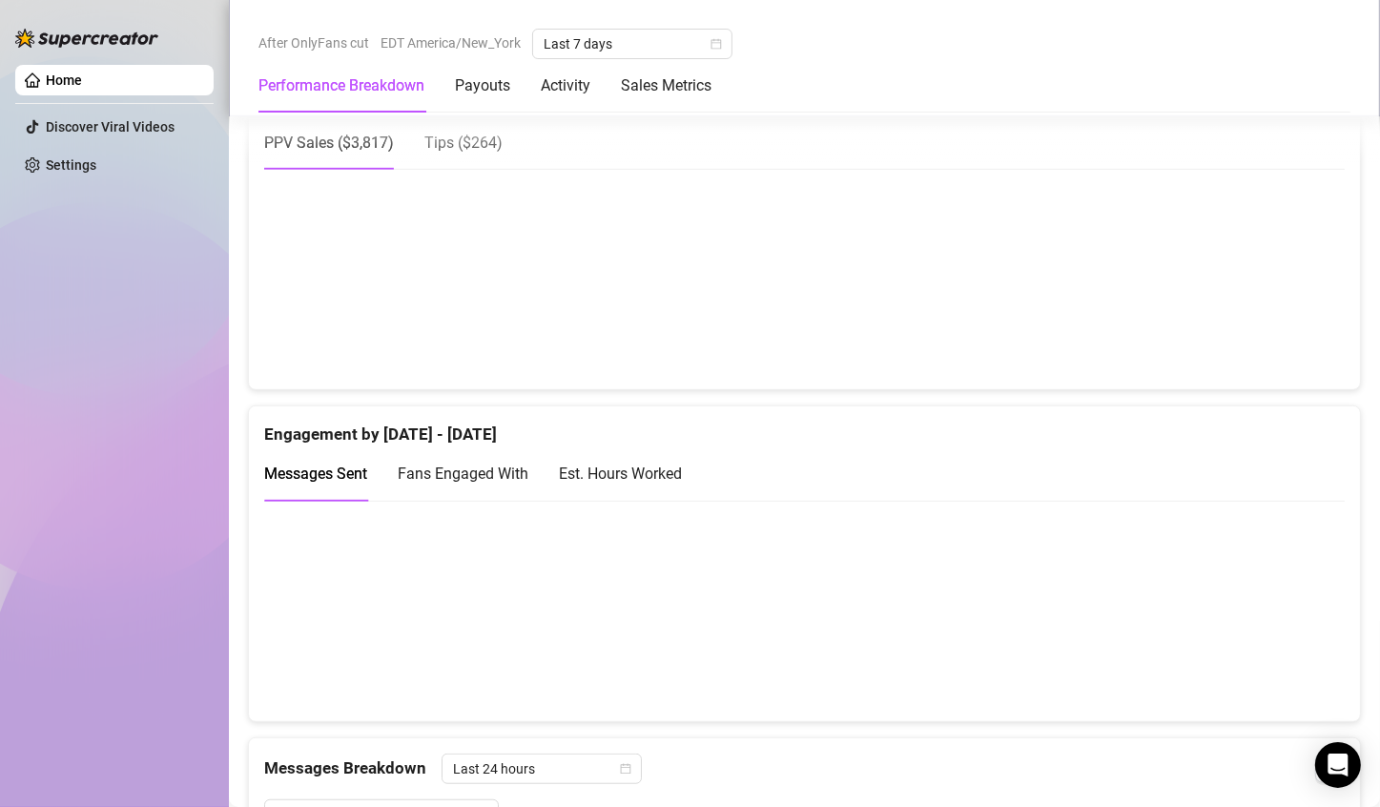
scroll to position [1078, 0]
drag, startPoint x: 805, startPoint y: 277, endPoint x: 854, endPoint y: 282, distance: 49.9
click at [853, 282] on canvas at bounding box center [796, 275] width 1065 height 191
click at [872, 286] on canvas at bounding box center [796, 275] width 1065 height 191
click at [720, 316] on canvas at bounding box center [796, 275] width 1065 height 191
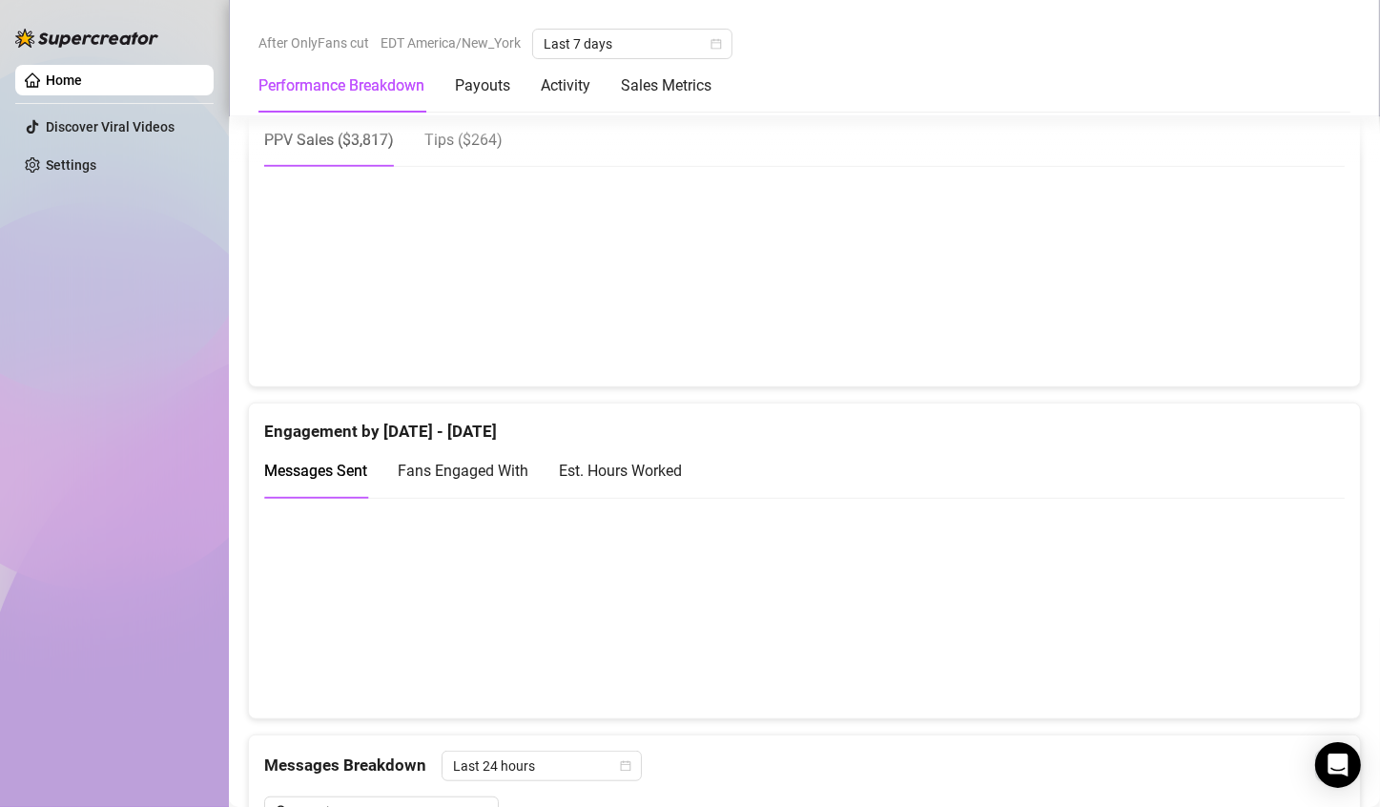
click at [731, 315] on canvas at bounding box center [796, 275] width 1065 height 191
click at [860, 307] on canvas at bounding box center [796, 275] width 1065 height 191
drag, startPoint x: 1296, startPoint y: 341, endPoint x: 1277, endPoint y: 326, distance: 24.4
click at [1277, 326] on canvas at bounding box center [796, 275] width 1065 height 191
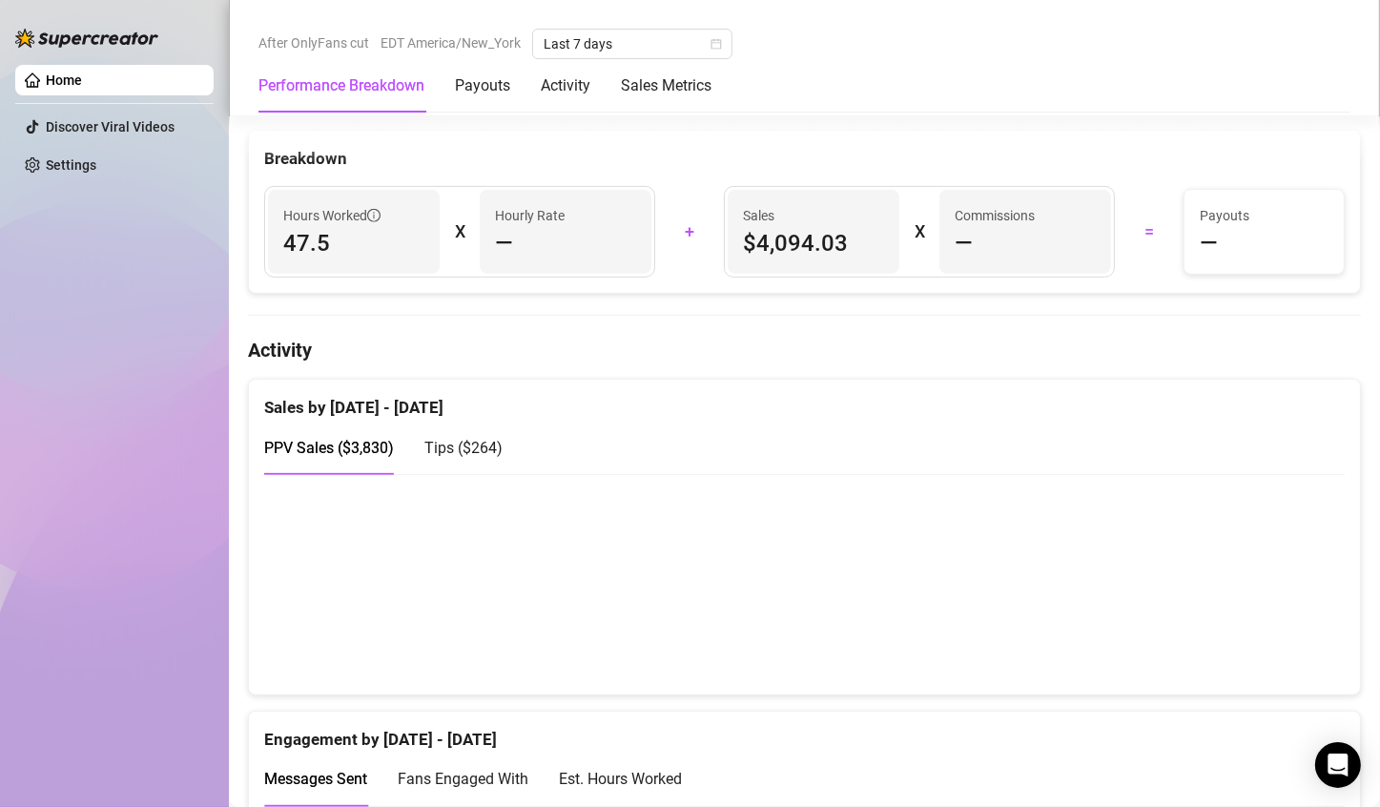
scroll to position [770, 0]
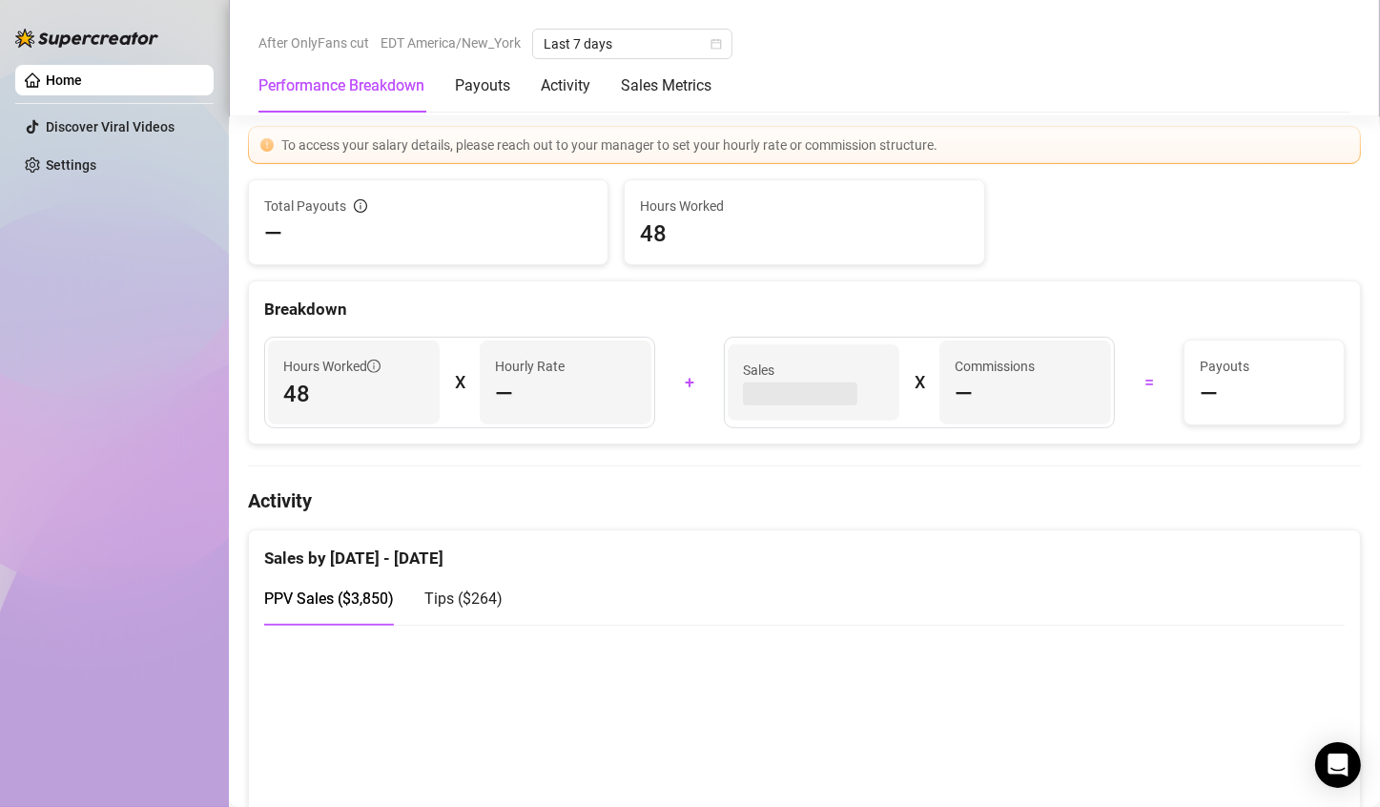
scroll to position [891, 0]
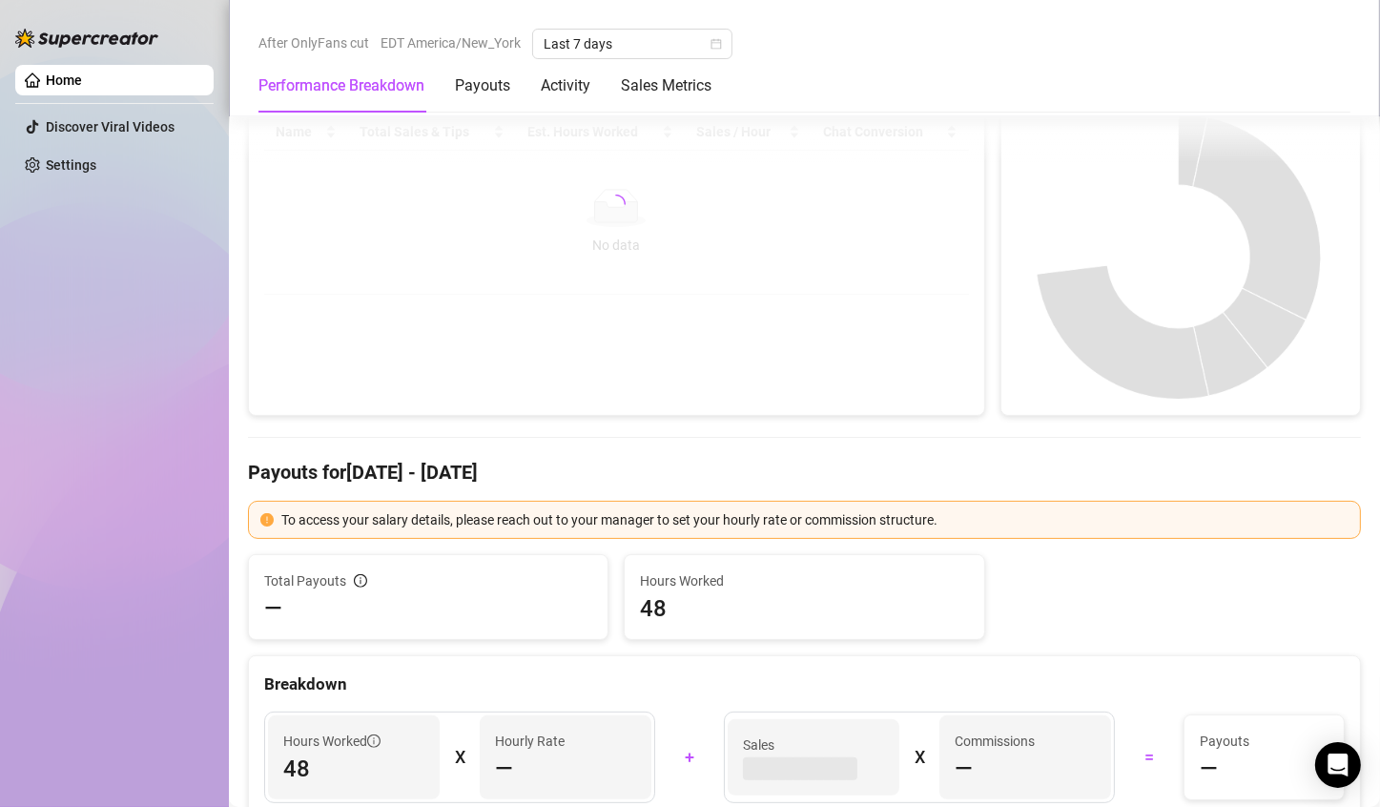
scroll to position [301, 0]
